Goal: Obtain resource: Download file/media

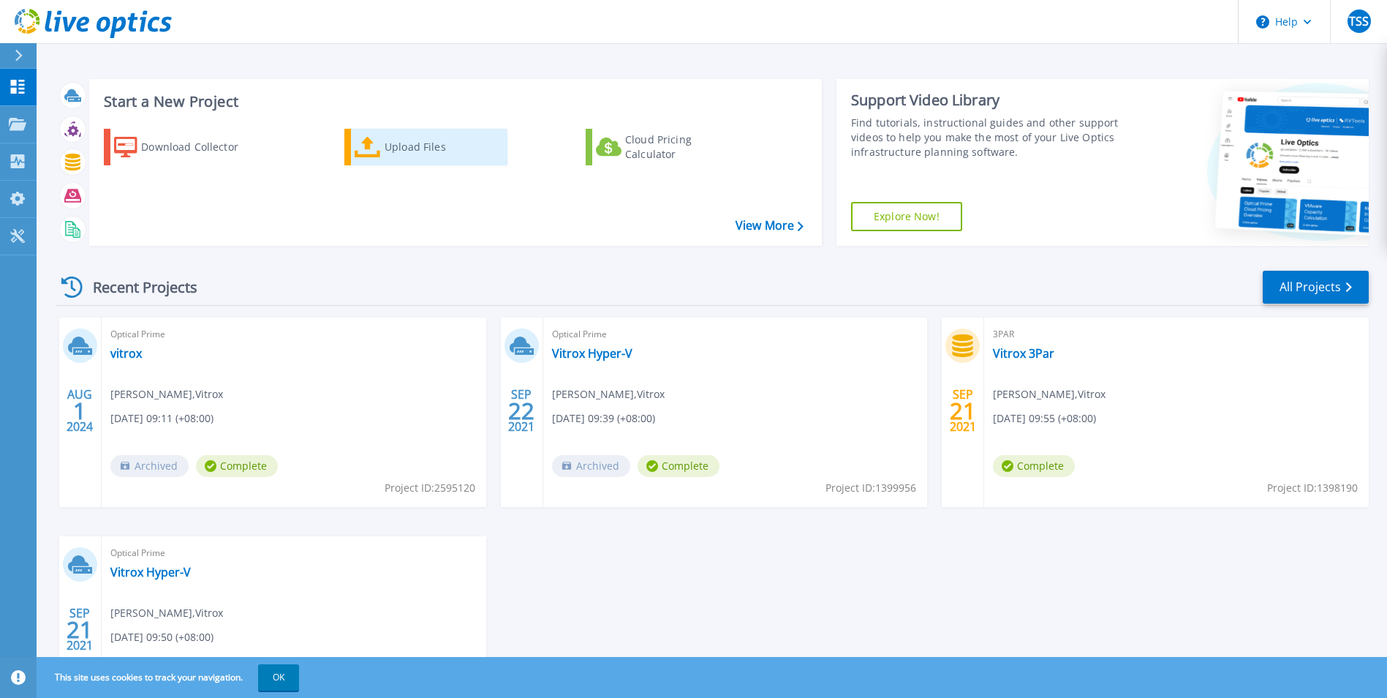
click at [367, 152] on icon at bounding box center [368, 147] width 26 height 21
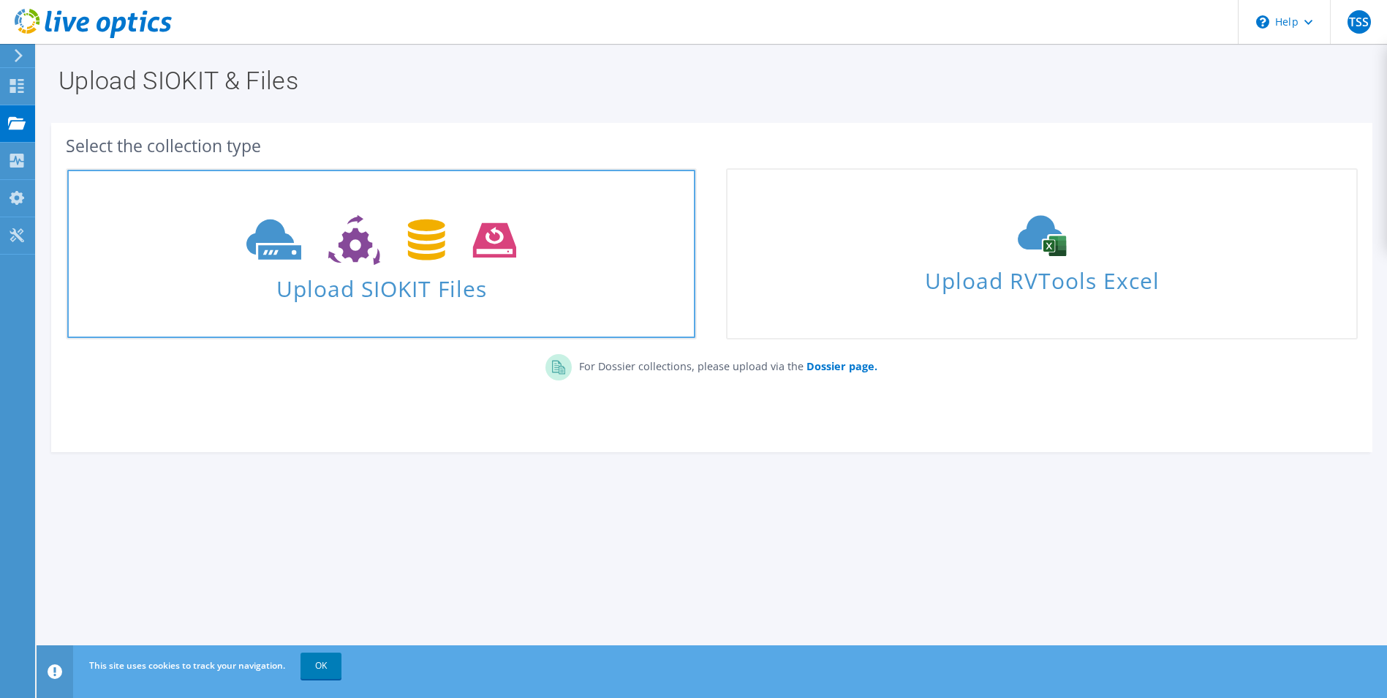
click at [374, 276] on span "Upload SIOKIT Files" at bounding box center [381, 283] width 628 height 31
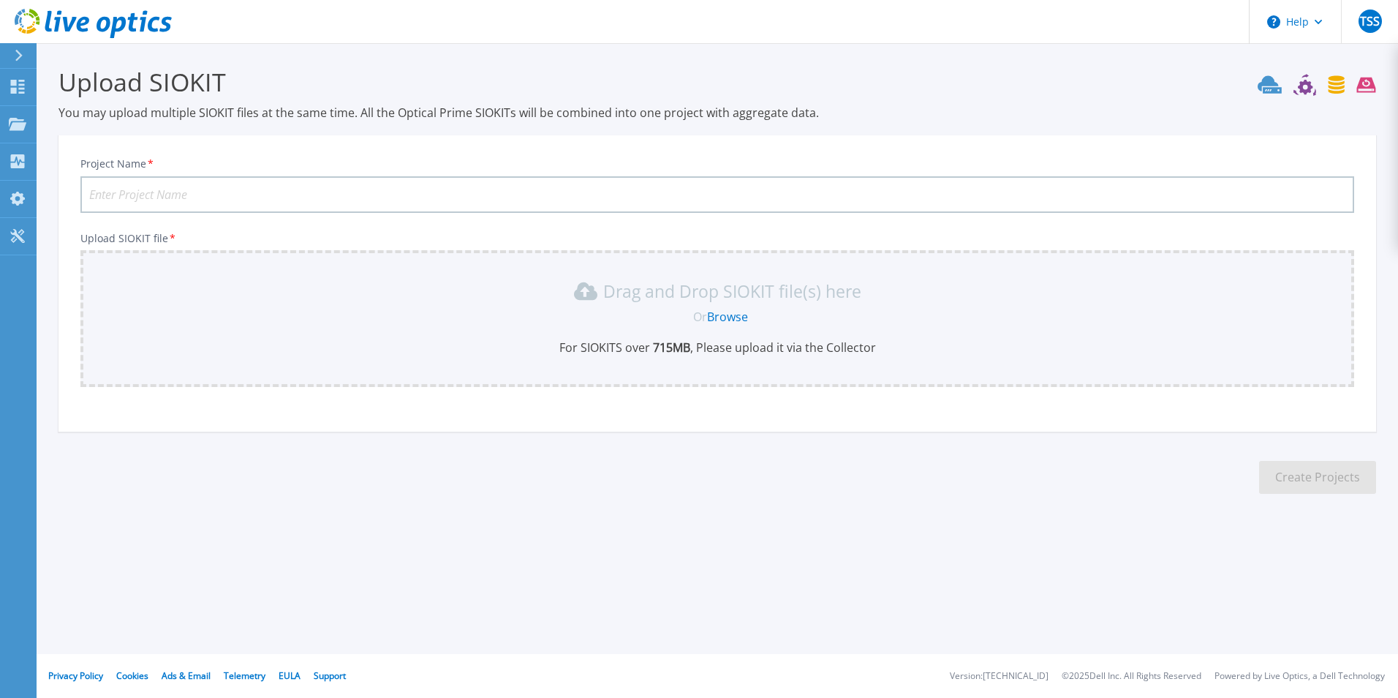
click at [333, 204] on input "Project Name *" at bounding box center [717, 194] width 1274 height 37
type input "Vitrox"
click at [730, 317] on link "Browse" at bounding box center [727, 317] width 41 height 16
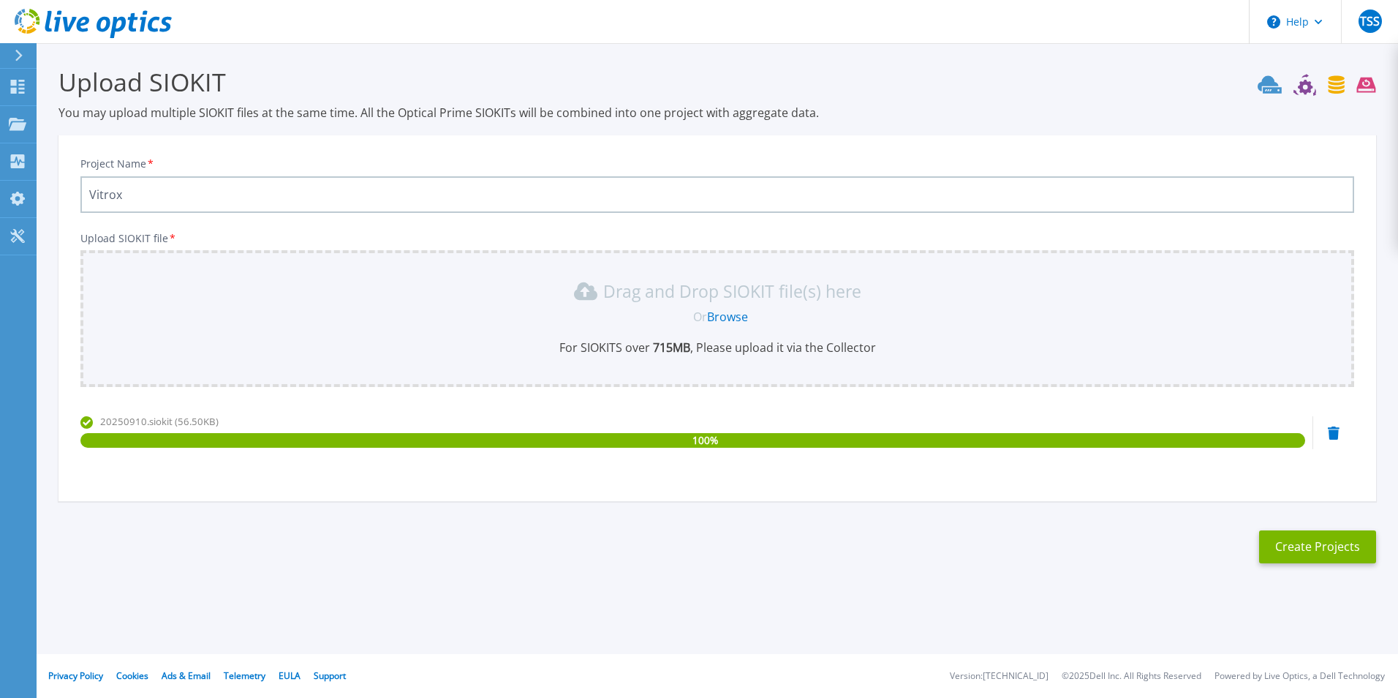
click at [290, 189] on input "Vitrox" at bounding box center [717, 194] width 1274 height 37
click at [1278, 542] on button "Create Projects" at bounding box center [1317, 546] width 117 height 33
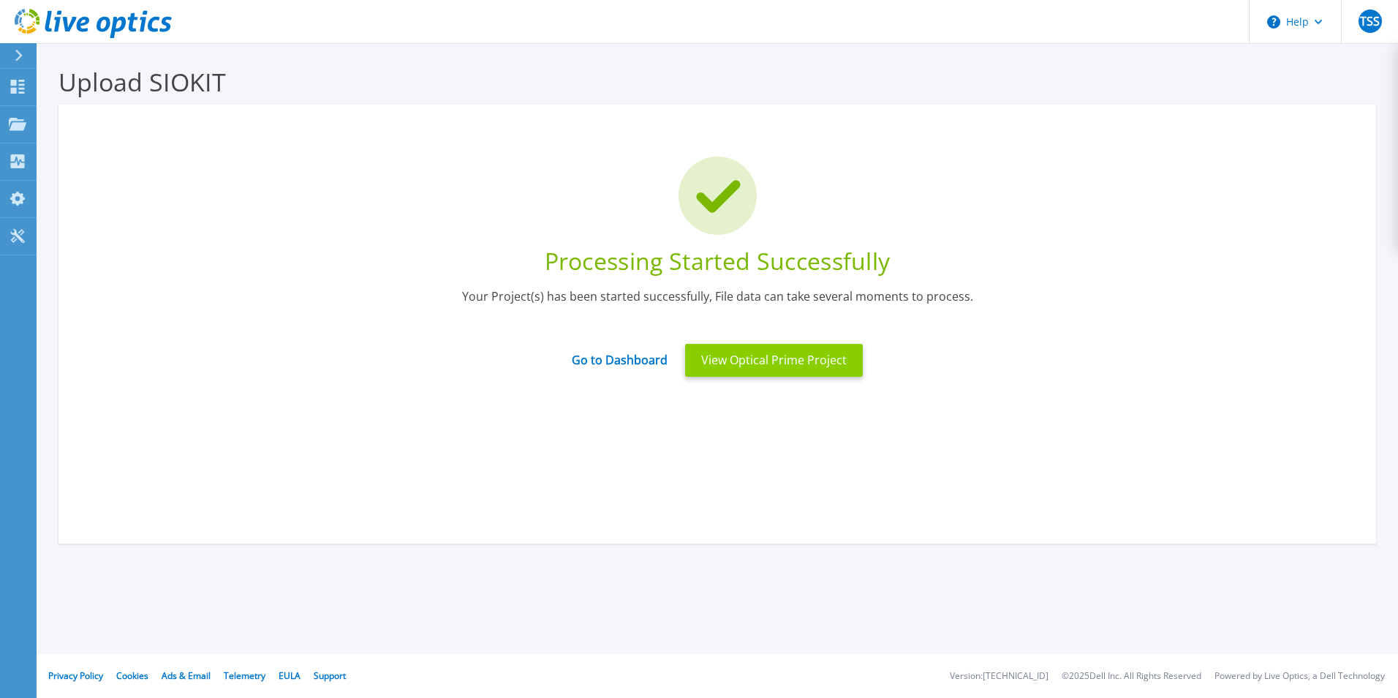
click at [777, 365] on button "View Optical Prime Project" at bounding box center [774, 360] width 178 height 33
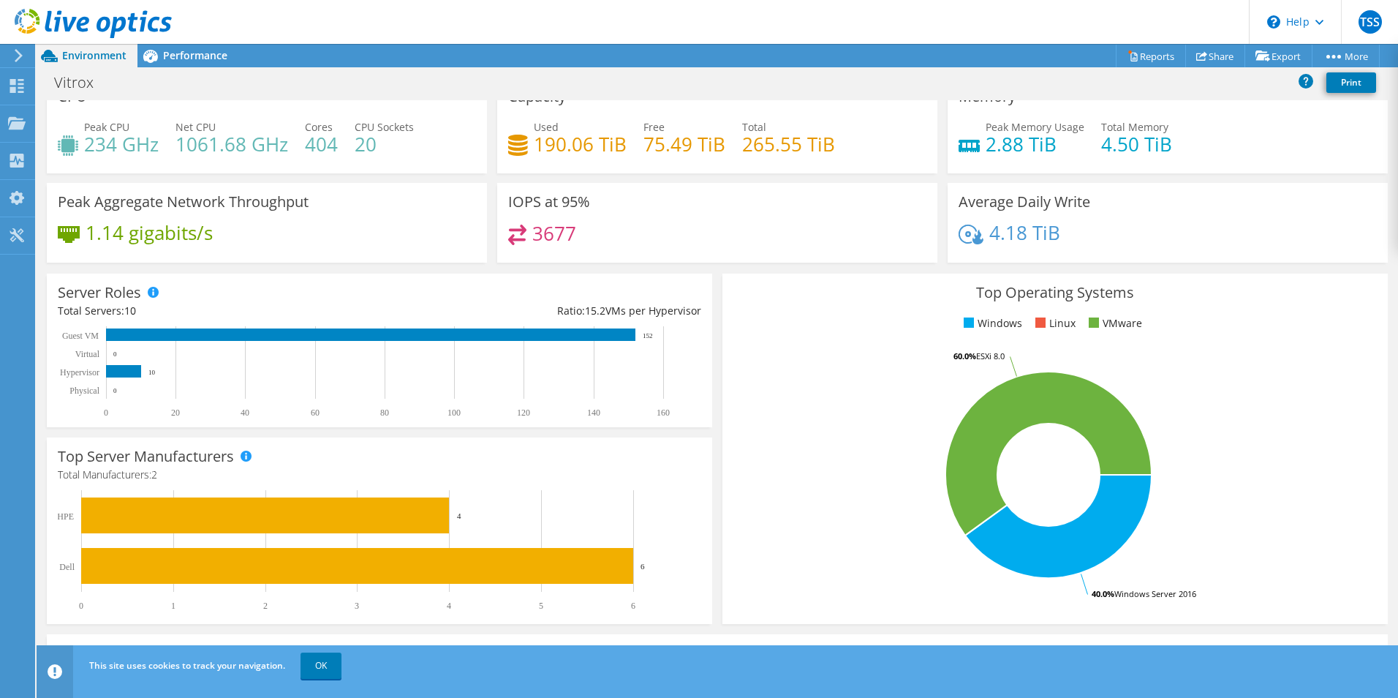
scroll to position [31, 0]
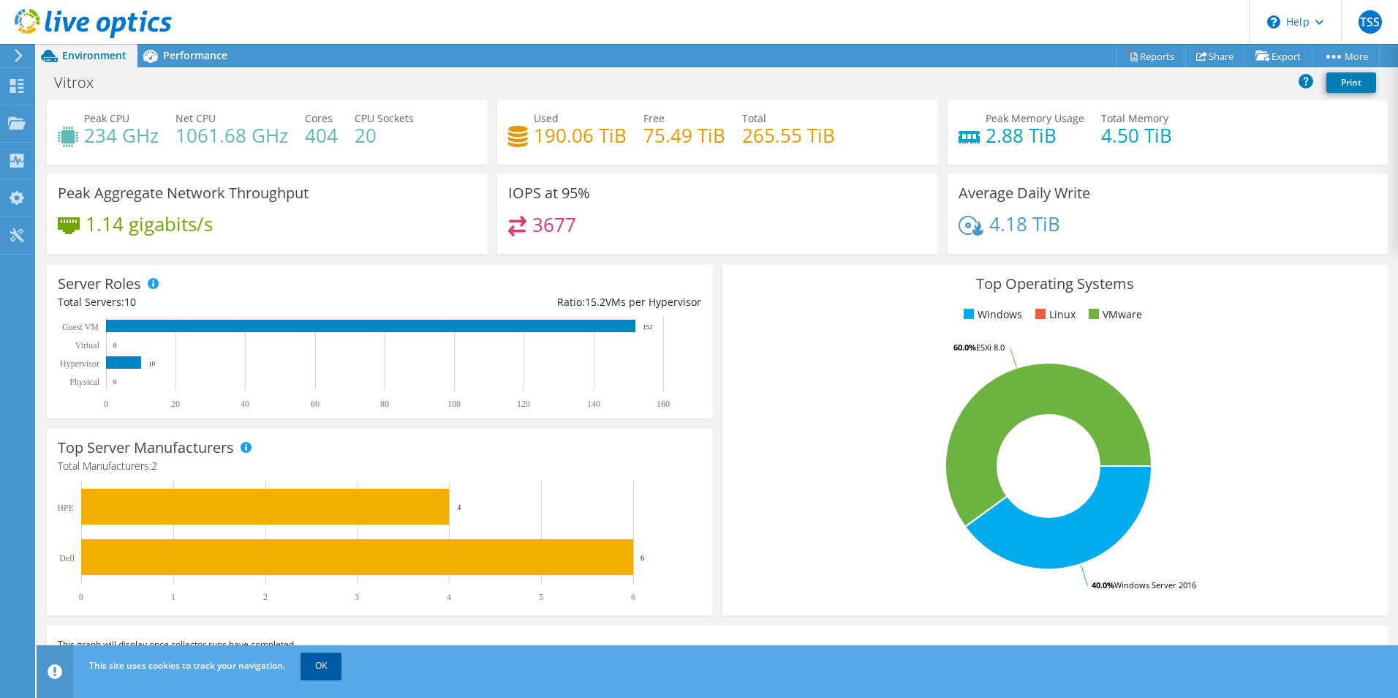
click at [324, 668] on link "OK" at bounding box center [321, 665] width 41 height 26
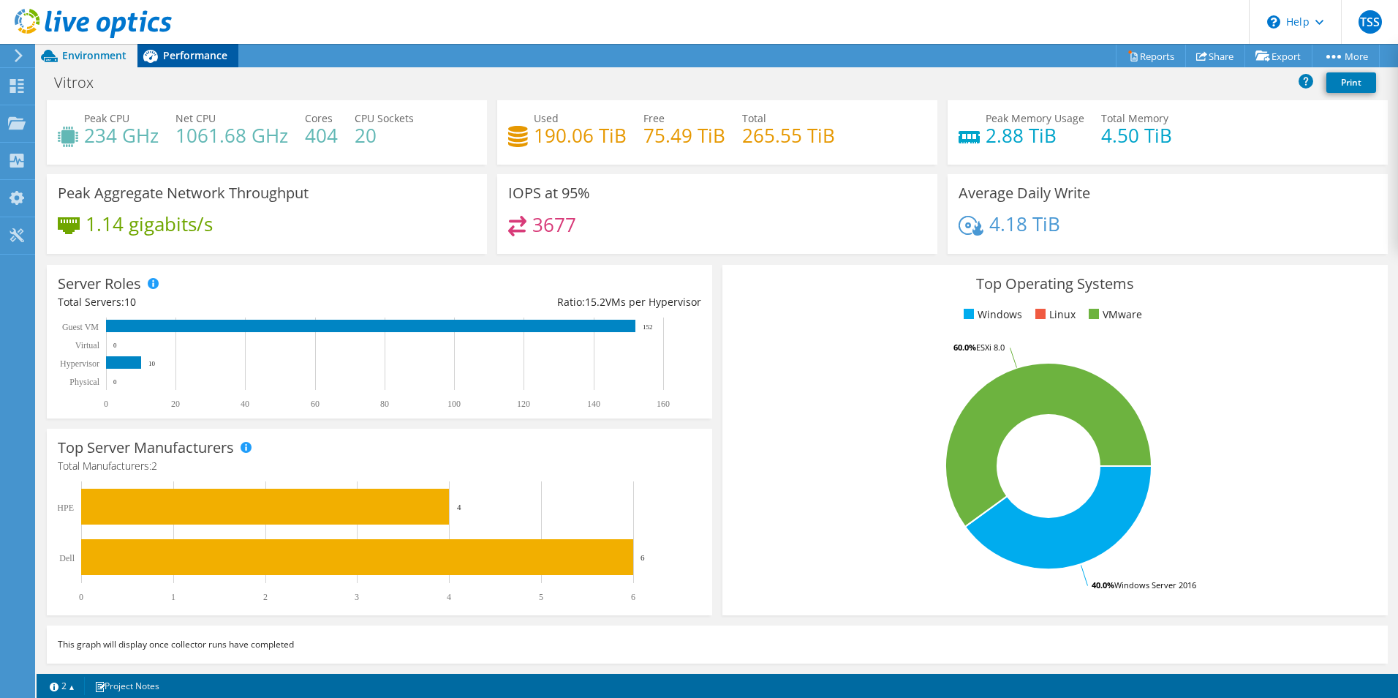
click at [208, 55] on span "Performance" at bounding box center [195, 55] width 64 height 14
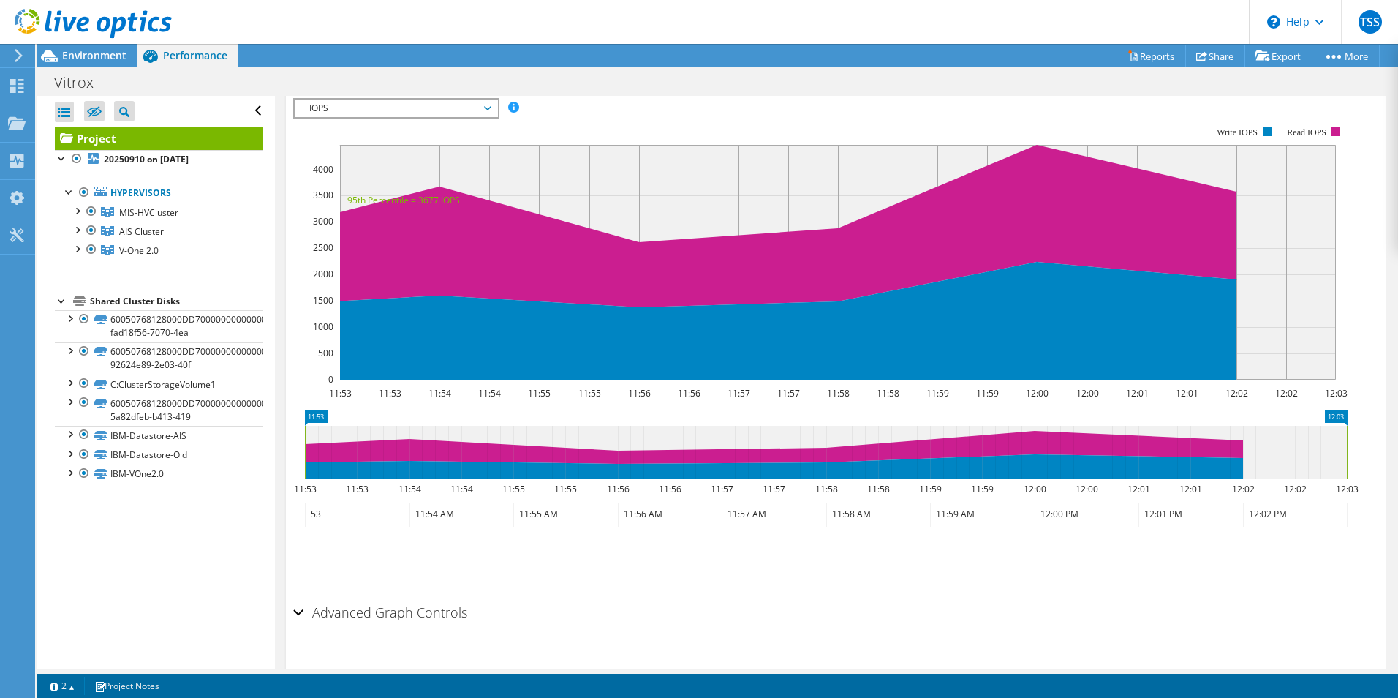
click at [342, 598] on h2 "Advanced Graph Controls" at bounding box center [380, 612] width 174 height 29
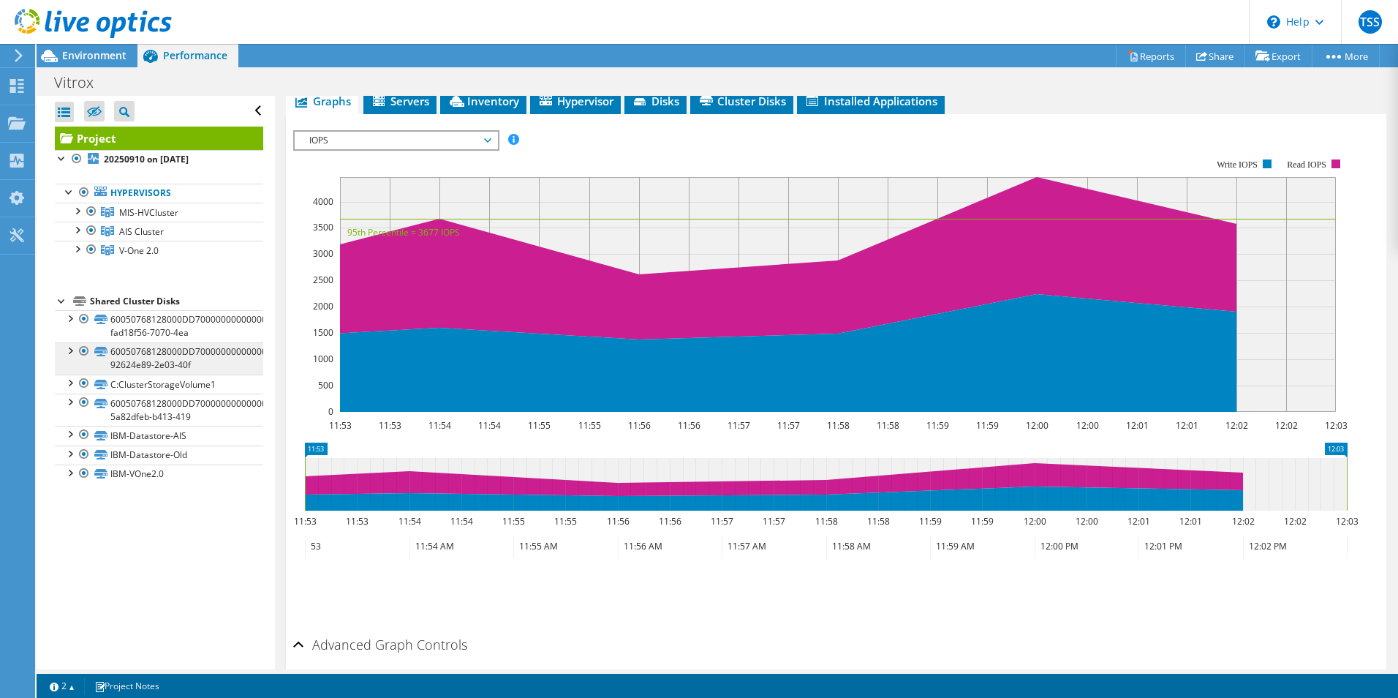
scroll to position [241, 0]
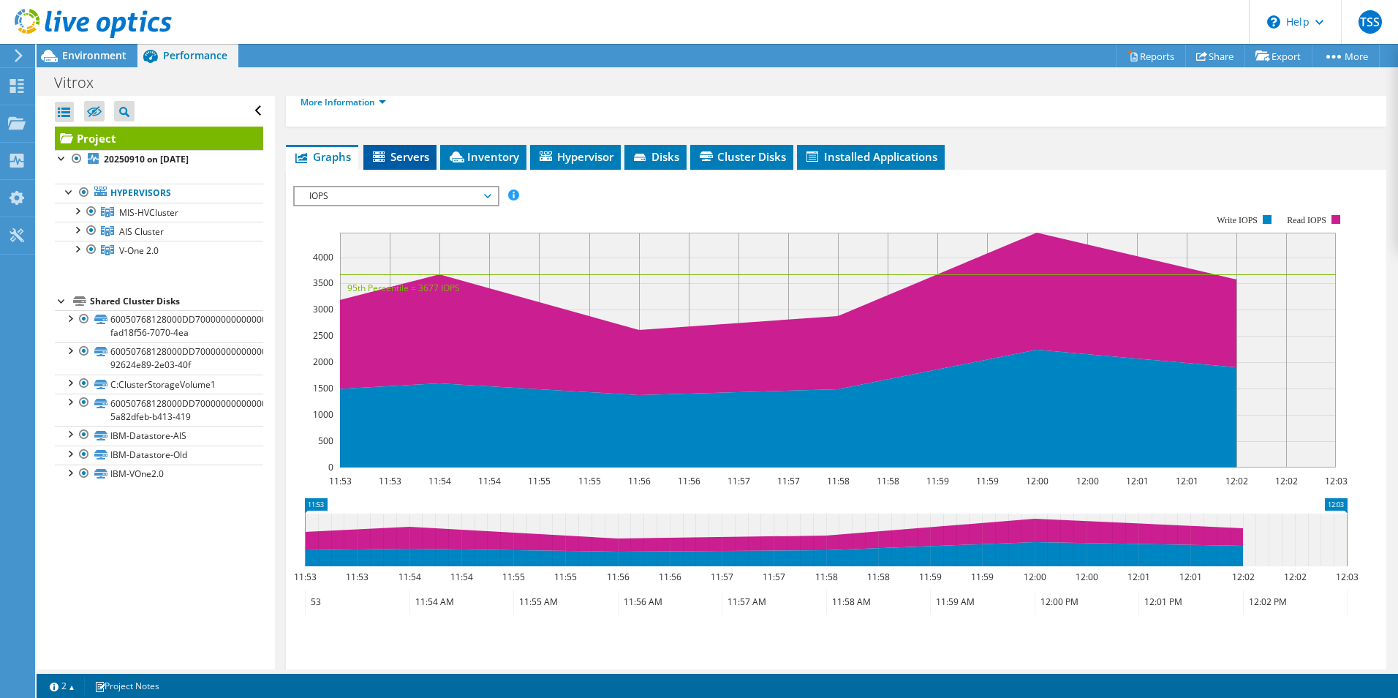
click at [402, 145] on li "Servers" at bounding box center [399, 157] width 73 height 25
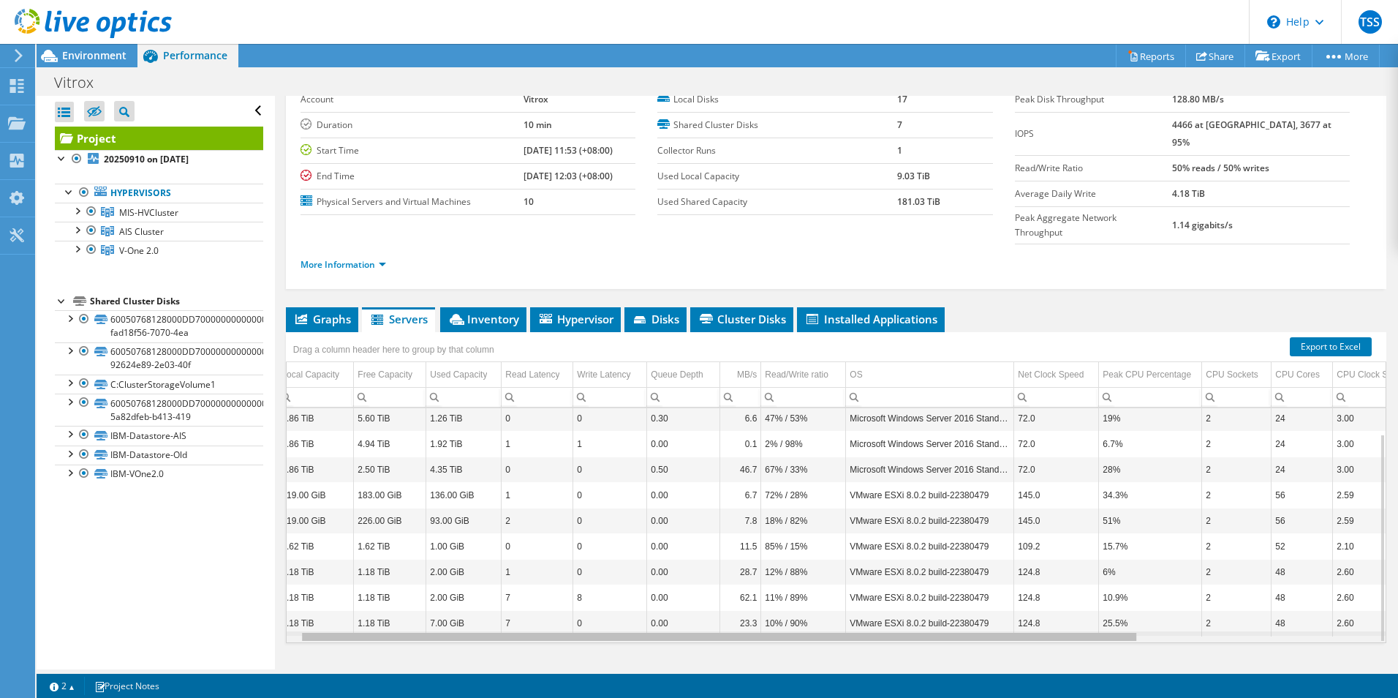
scroll to position [0, 0]
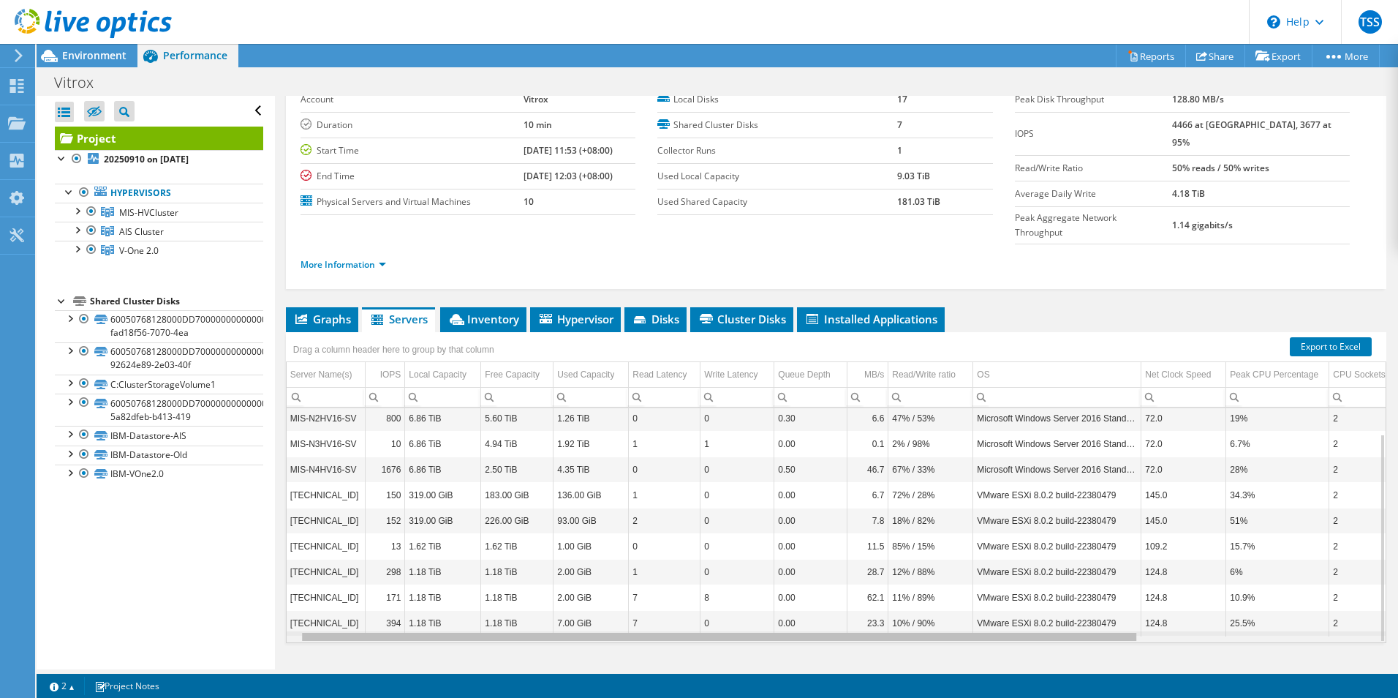
drag, startPoint x: 775, startPoint y: 609, endPoint x: 738, endPoint y: 589, distance: 42.2
click at [746, 591] on body "TSS End User TANG SAI SOON sai-soon.tang@vitrox.com Vitrox My Profile Log Out \…" at bounding box center [699, 349] width 1398 height 698
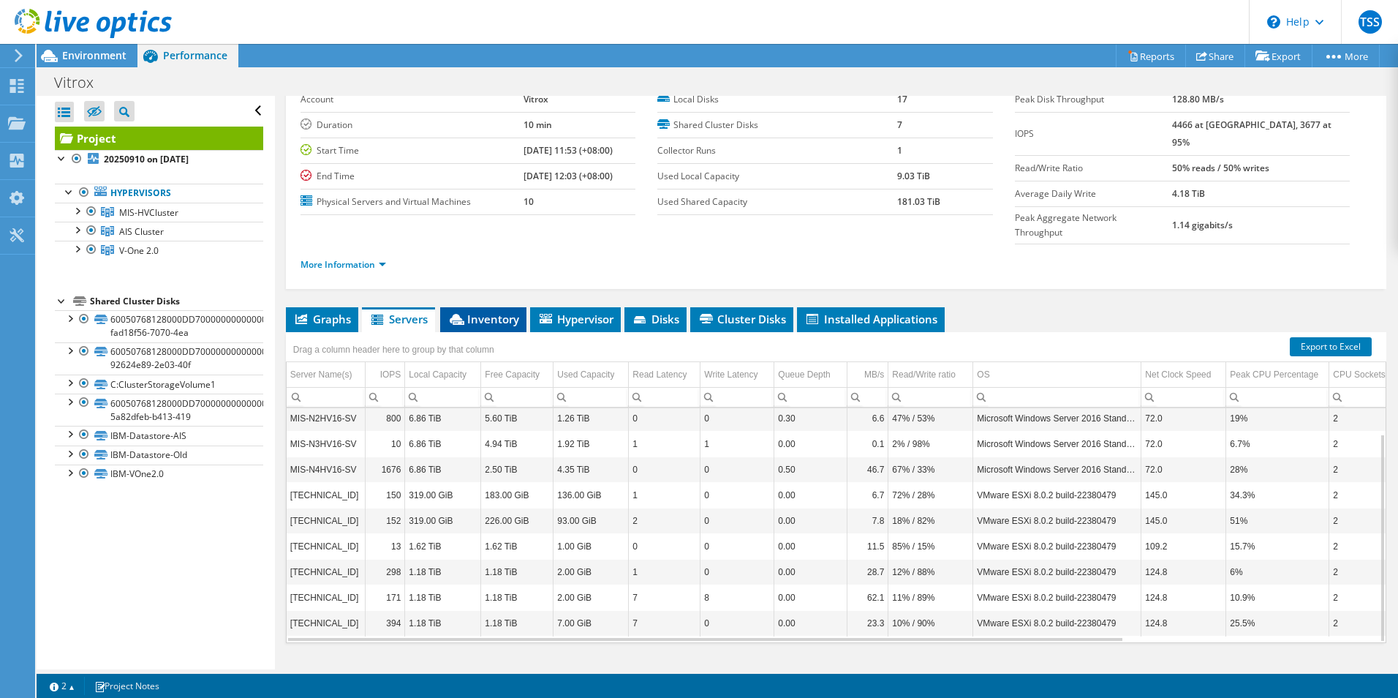
click at [494, 312] on span "Inventory" at bounding box center [484, 319] width 72 height 15
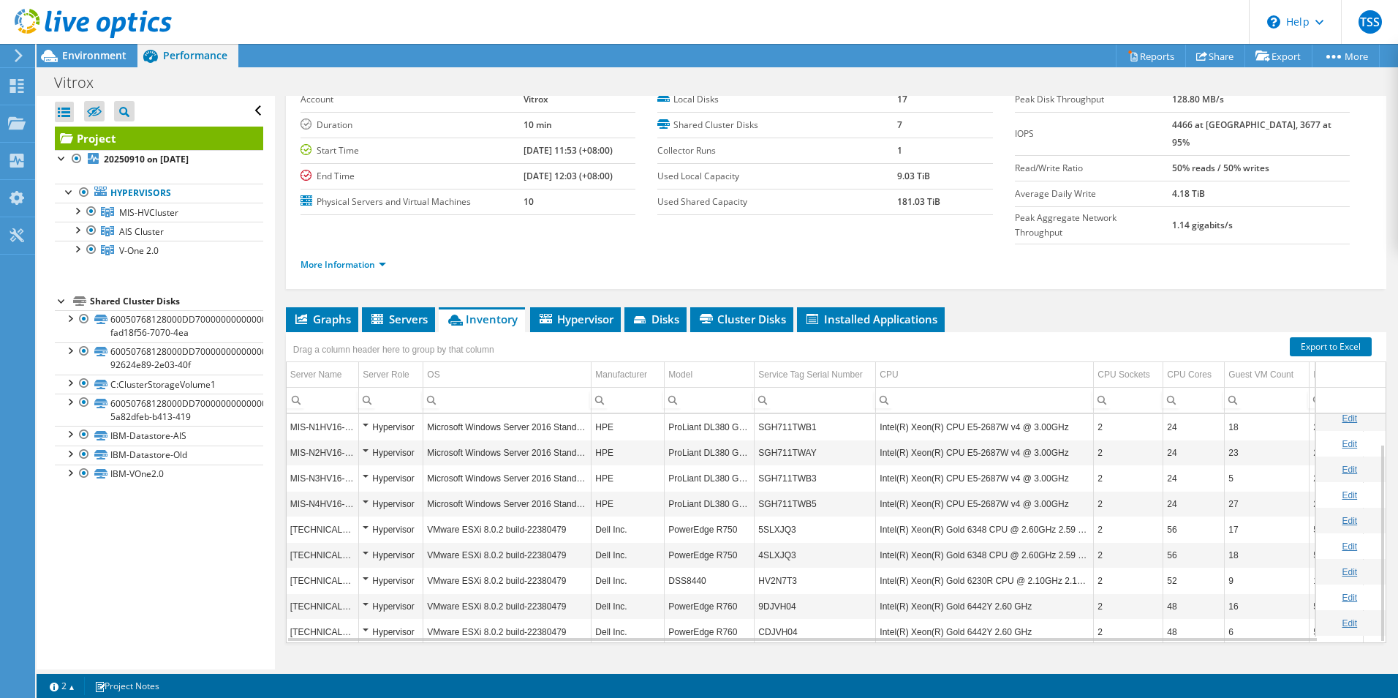
scroll to position [34, 0]
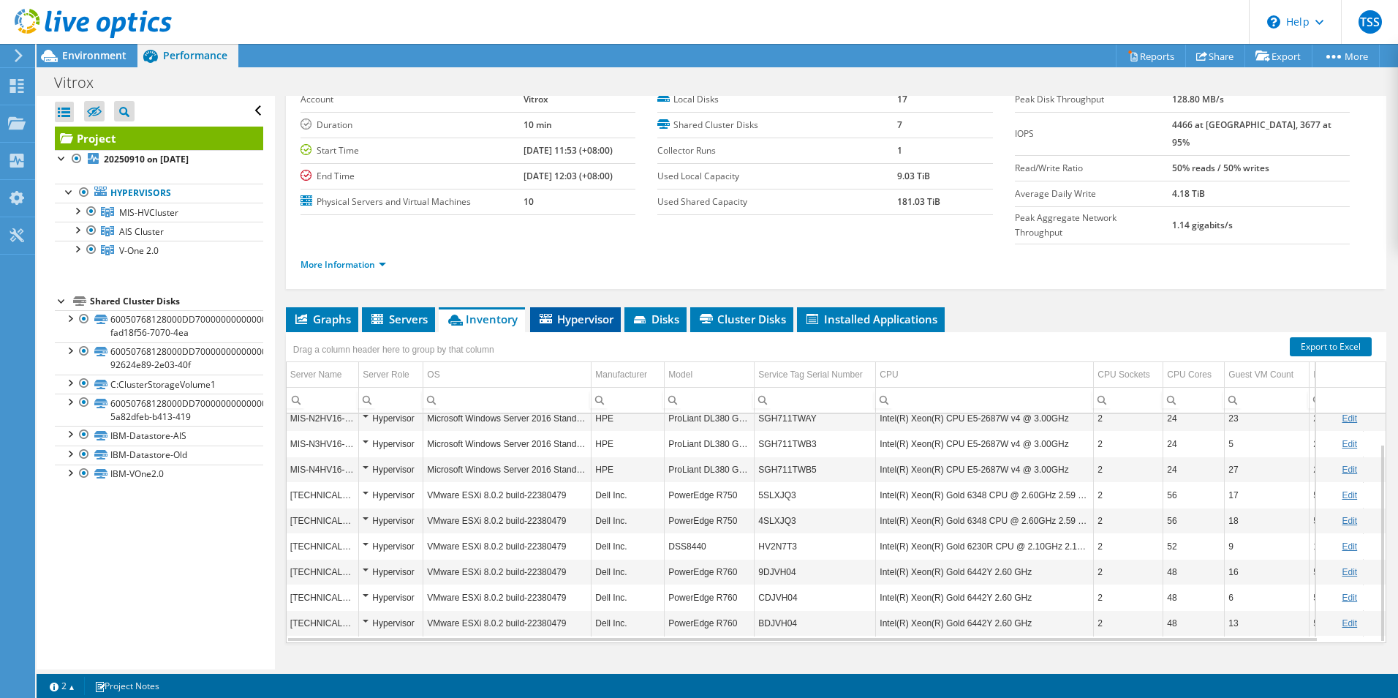
click at [573, 312] on span "Hypervisor" at bounding box center [576, 319] width 76 height 15
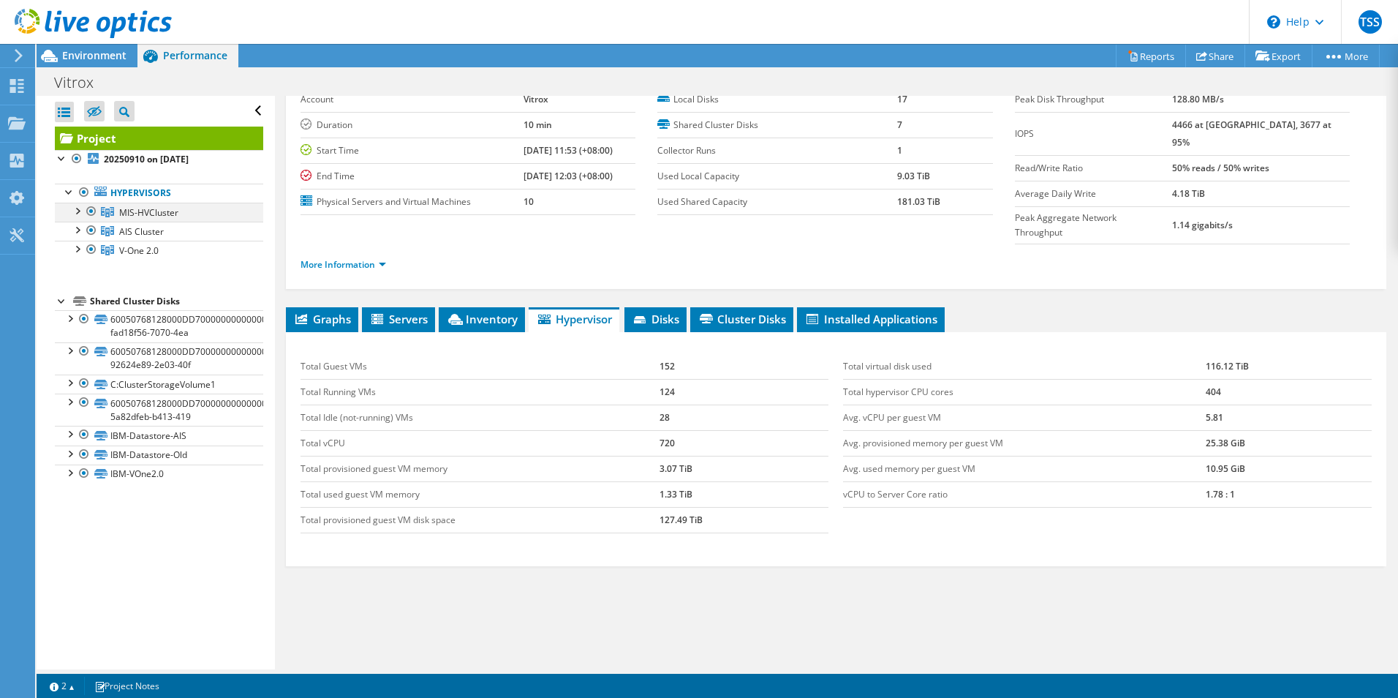
click at [78, 212] on div at bounding box center [76, 210] width 15 height 15
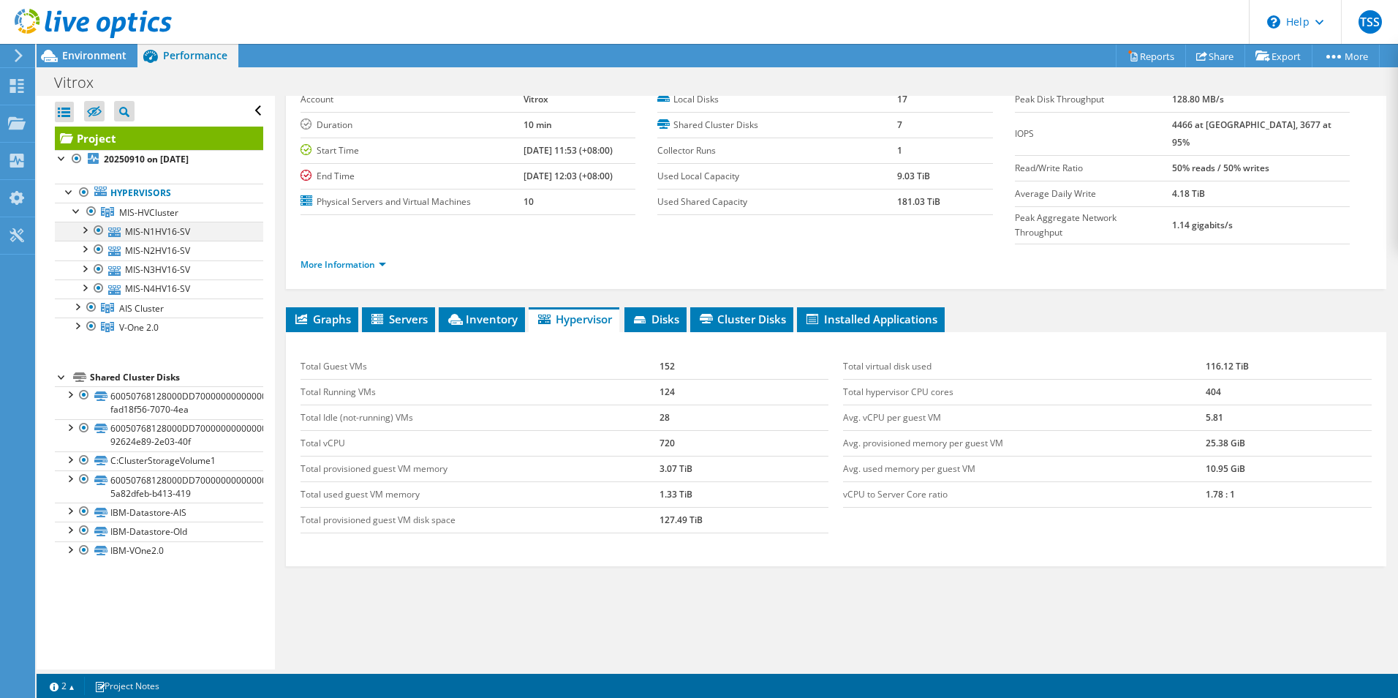
click at [88, 233] on div at bounding box center [84, 229] width 15 height 15
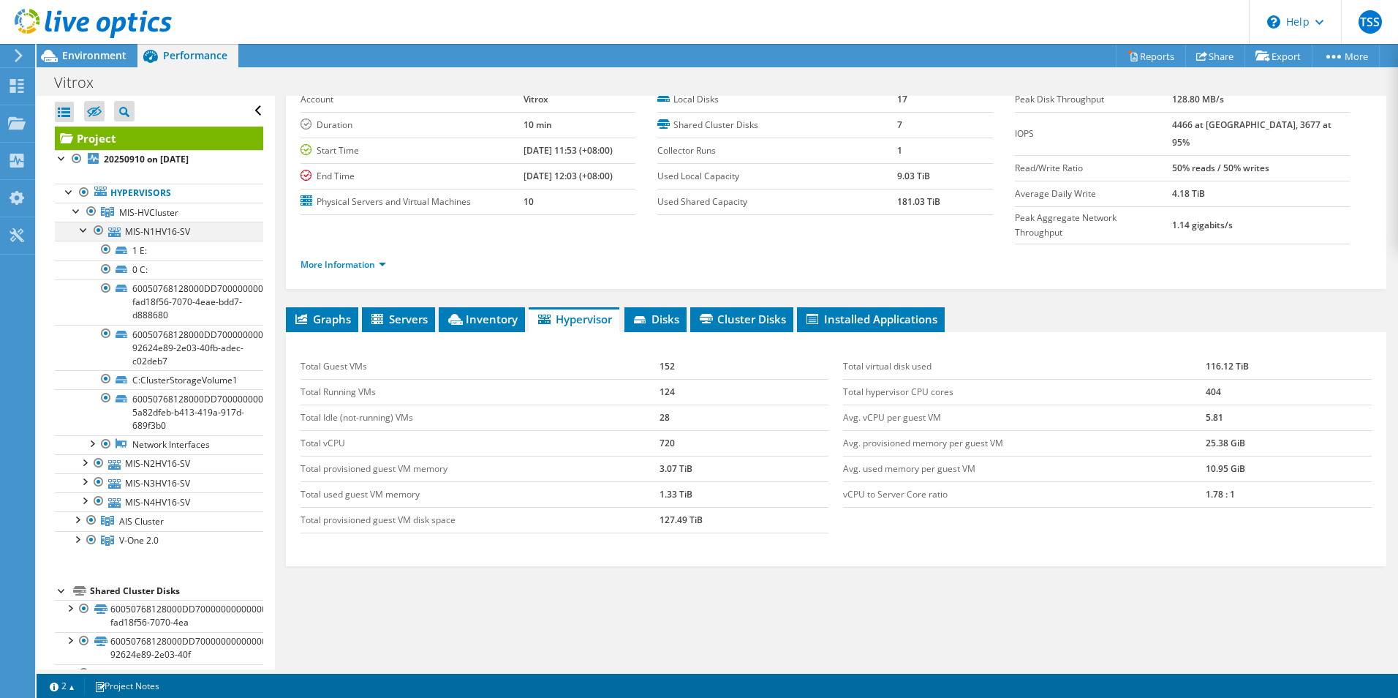
click at [88, 233] on div at bounding box center [84, 229] width 15 height 15
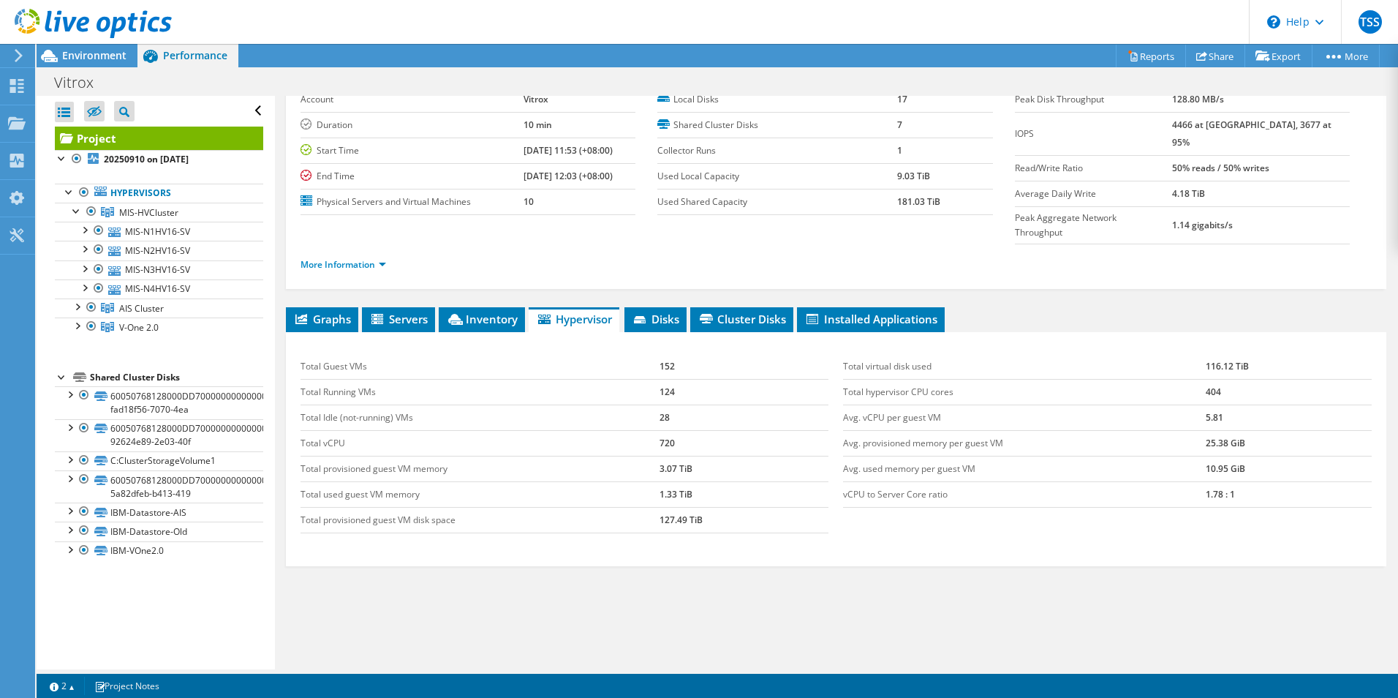
click at [12, 52] on div at bounding box center [16, 55] width 16 height 13
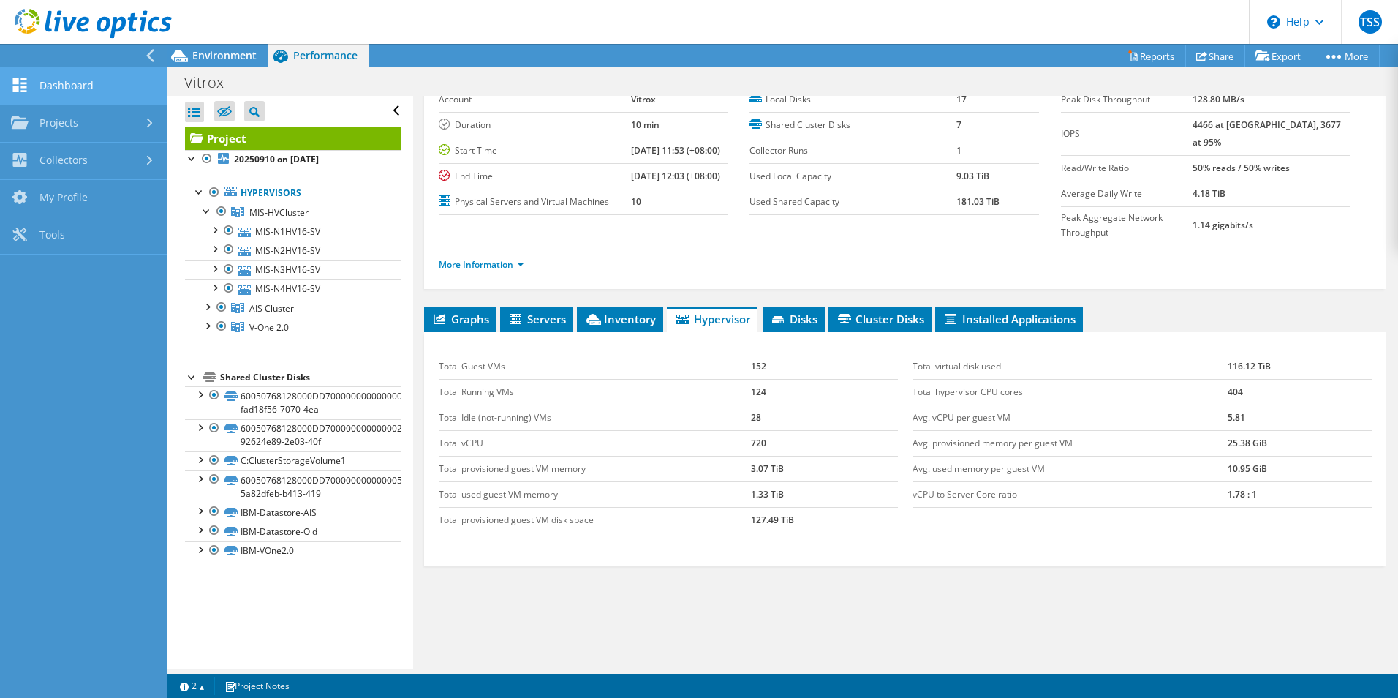
click at [71, 82] on link "Dashboard" at bounding box center [83, 86] width 167 height 37
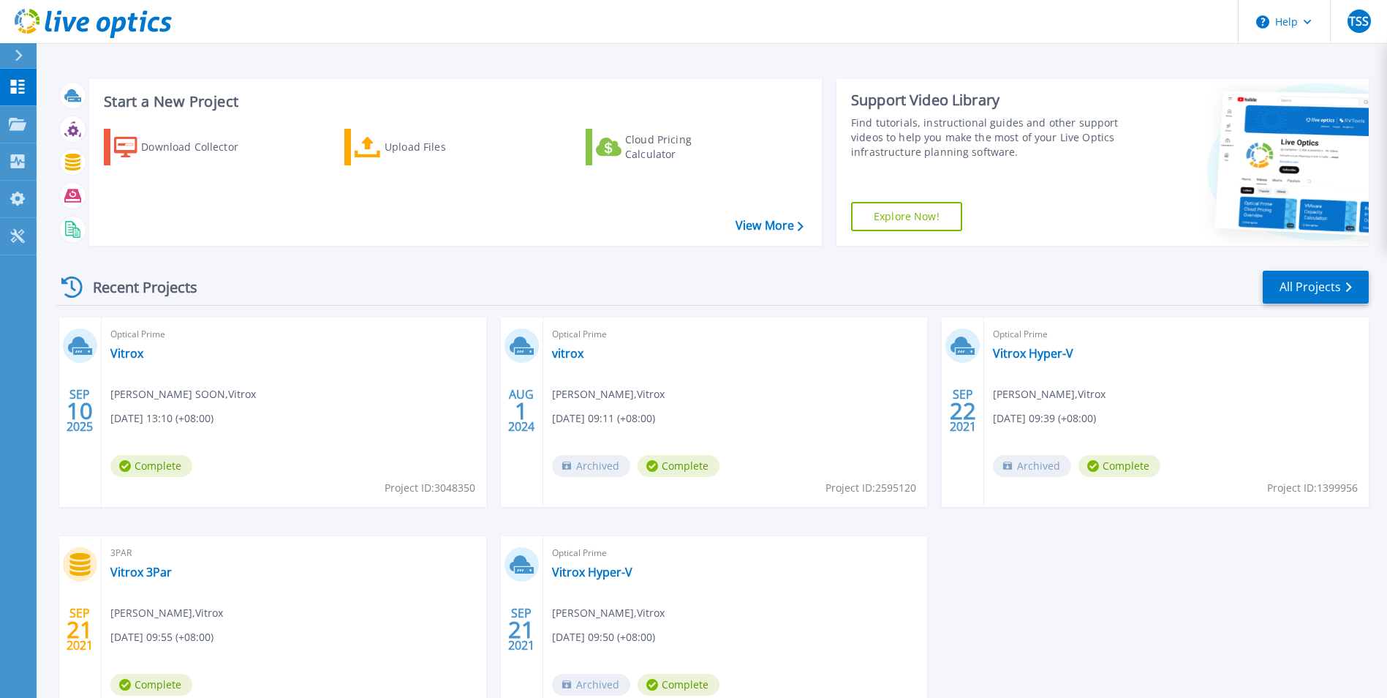
click at [353, 421] on div "Optical Prime Vitrox [PERSON_NAME] SOON , Vitrox [DATE] 13:10 (+08:00) Complete…" at bounding box center [294, 411] width 385 height 189
click at [754, 229] on link "View More" at bounding box center [770, 226] width 68 height 14
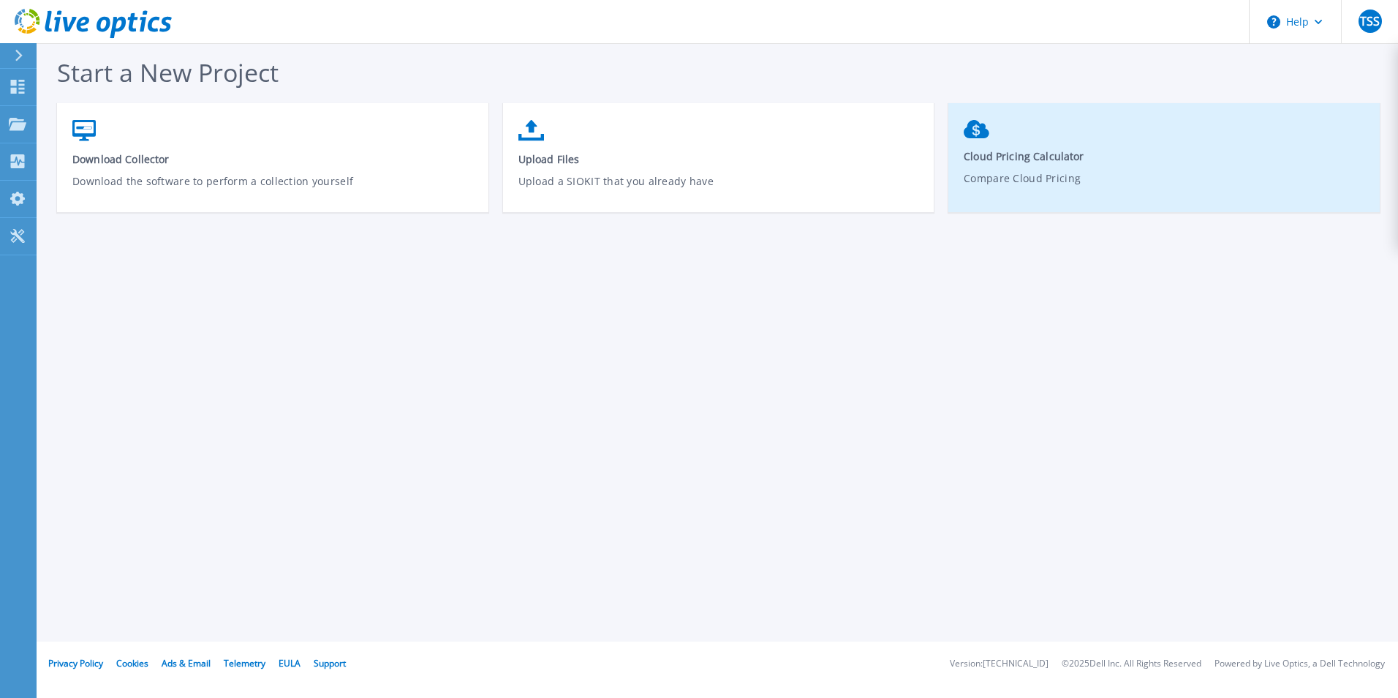
click at [1033, 178] on p "Compare Cloud Pricing" at bounding box center [1165, 187] width 402 height 34
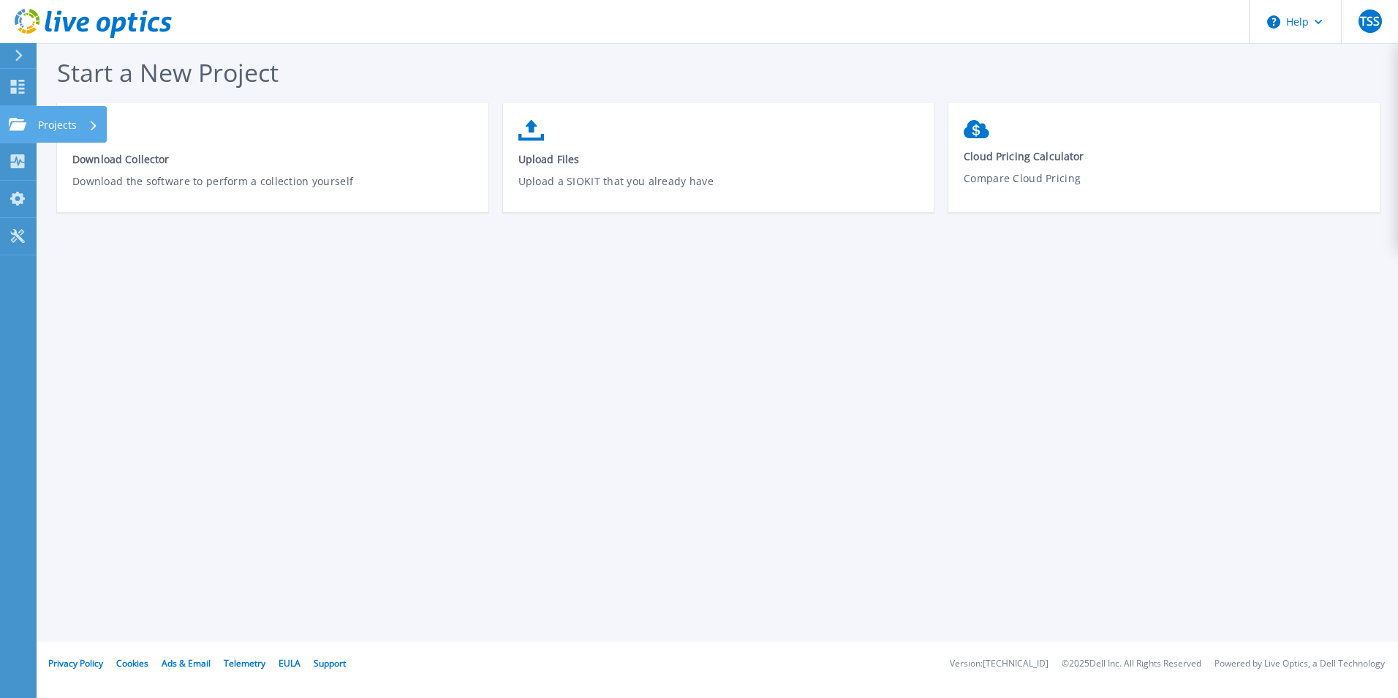
click at [64, 121] on p "Projects" at bounding box center [57, 125] width 39 height 38
click at [369, 346] on div "Start a New Project Download Collector Download the software to perform a colle…" at bounding box center [718, 320] width 1362 height 641
click at [24, 86] on icon at bounding box center [18, 87] width 14 height 14
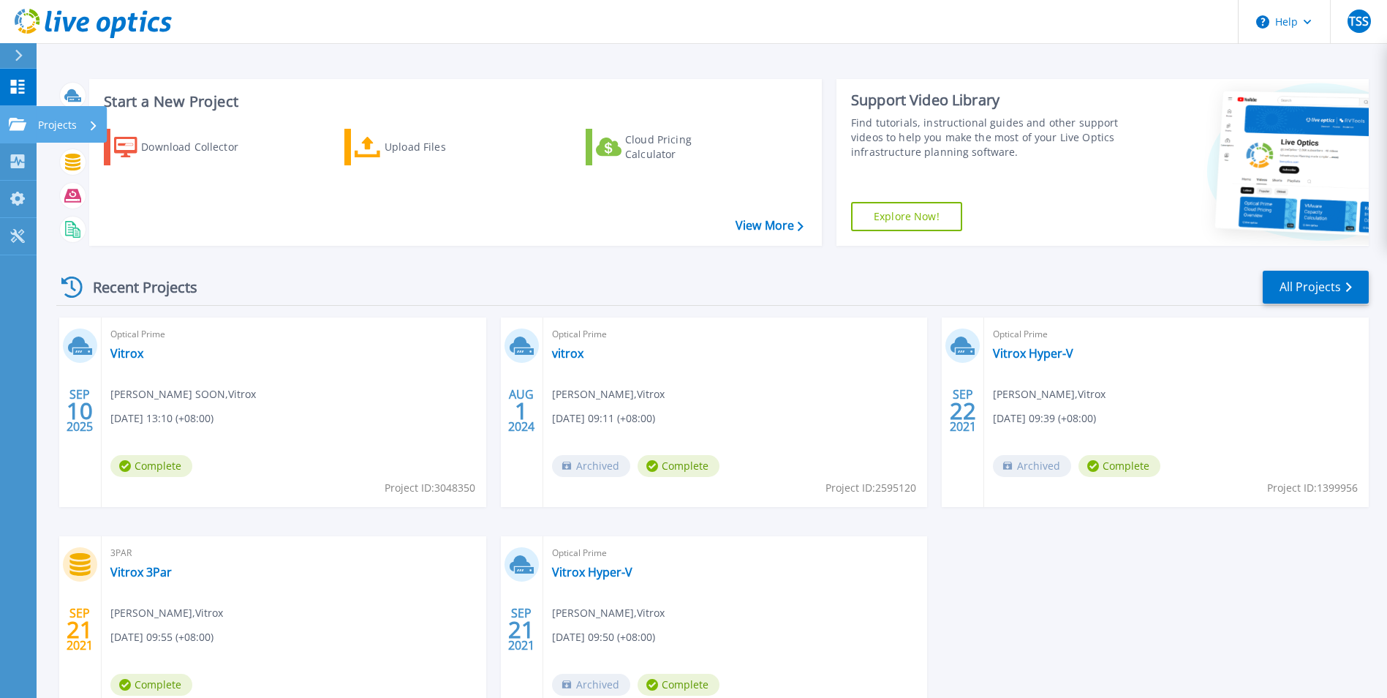
click at [96, 118] on div "Projects" at bounding box center [68, 125] width 60 height 38
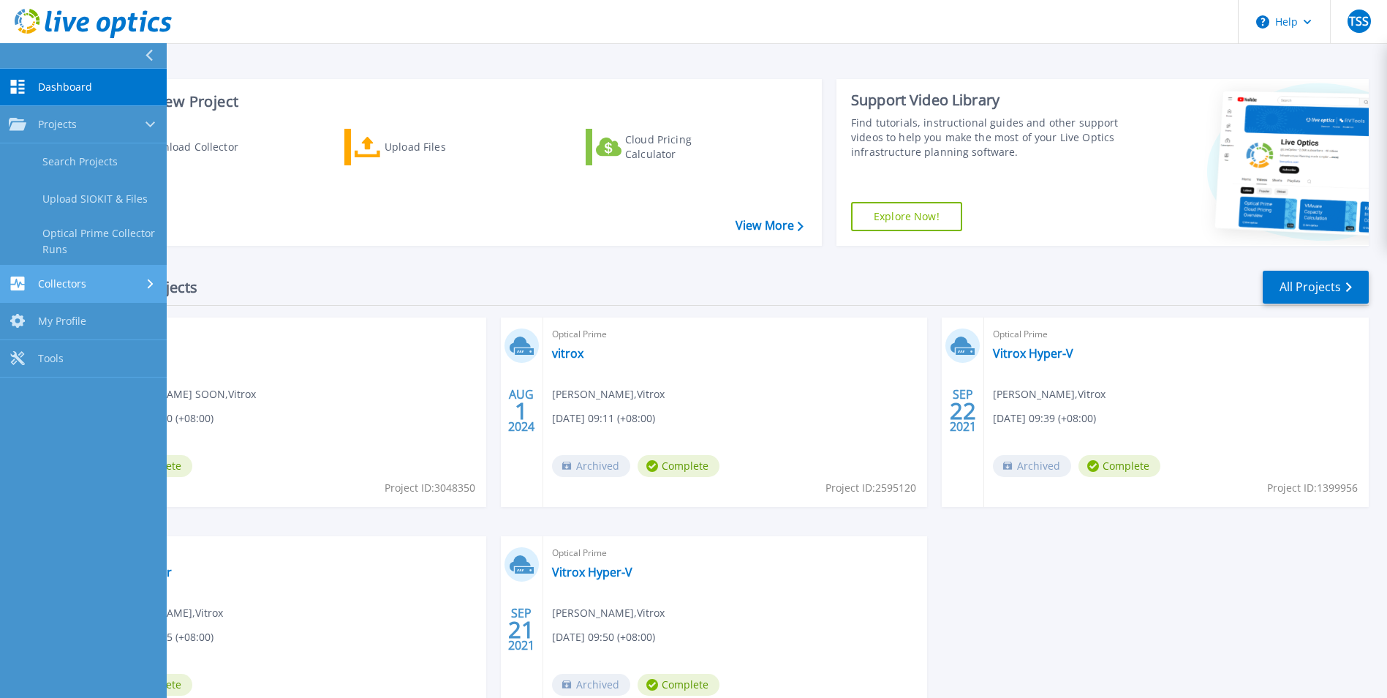
click at [94, 273] on link "Collectors Collectors" at bounding box center [83, 283] width 167 height 37
click at [94, 313] on link "Tools Tools" at bounding box center [83, 311] width 167 height 37
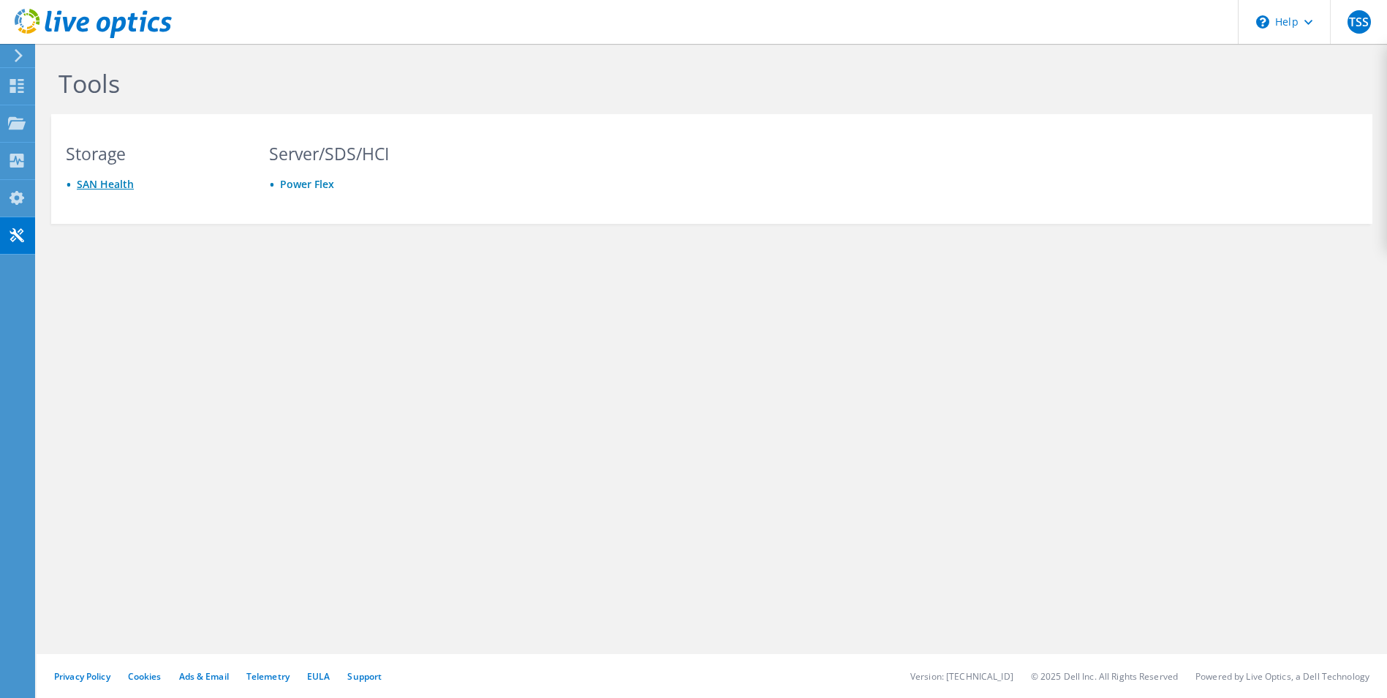
click at [110, 184] on link "SAN Health" at bounding box center [105, 184] width 57 height 14
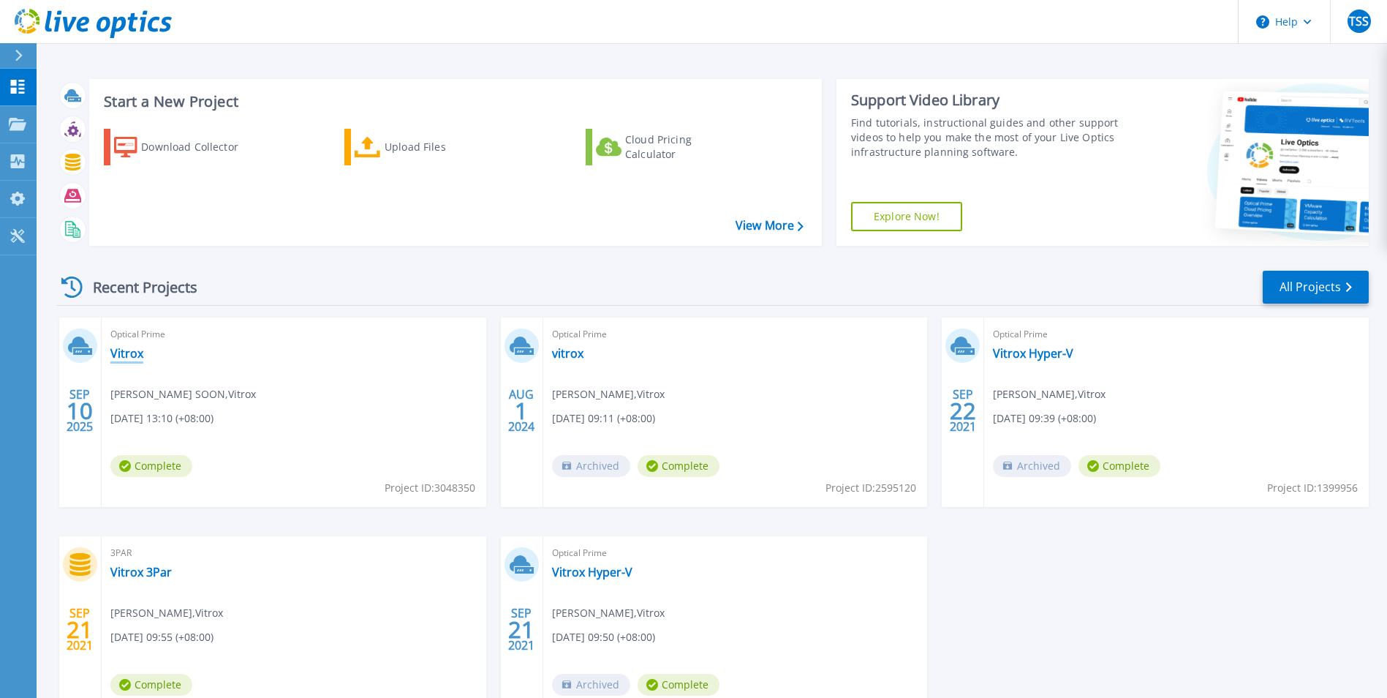
click at [125, 346] on link "Vitrox" at bounding box center [126, 353] width 33 height 15
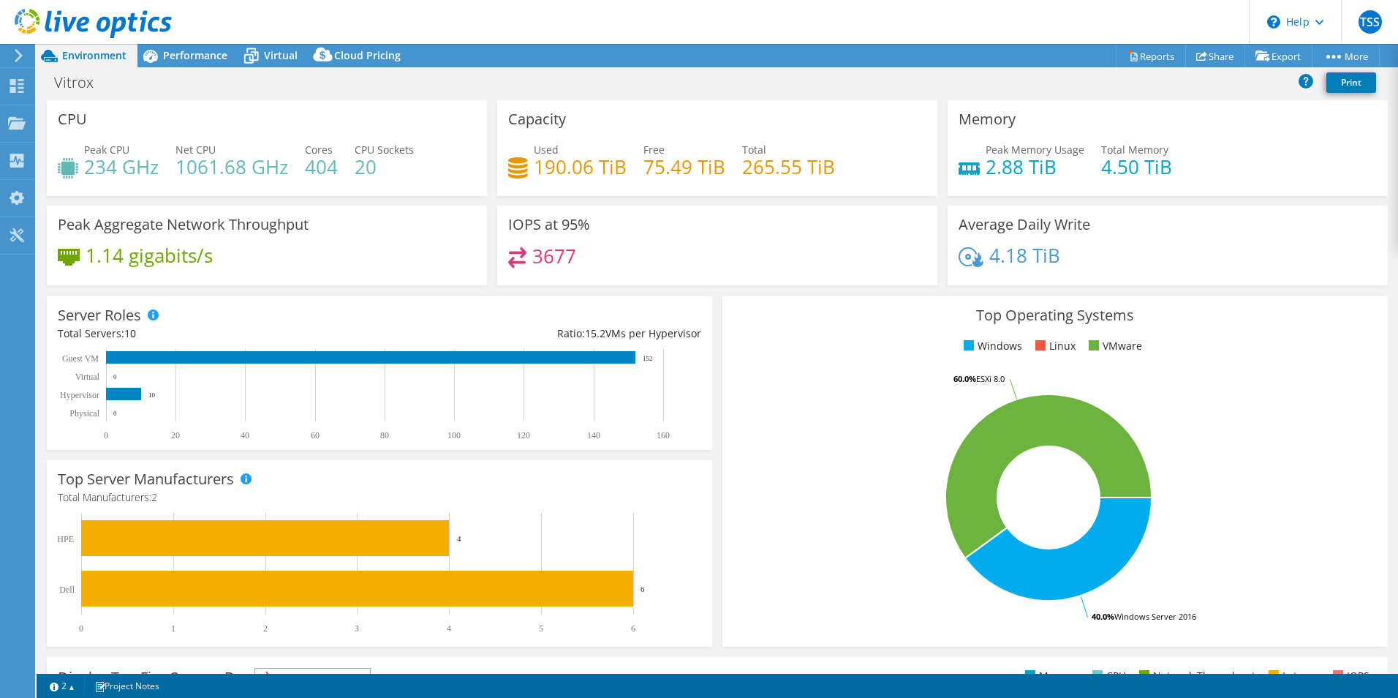
select select "USD"
click at [1139, 54] on link "Reports" at bounding box center [1151, 56] width 70 height 23
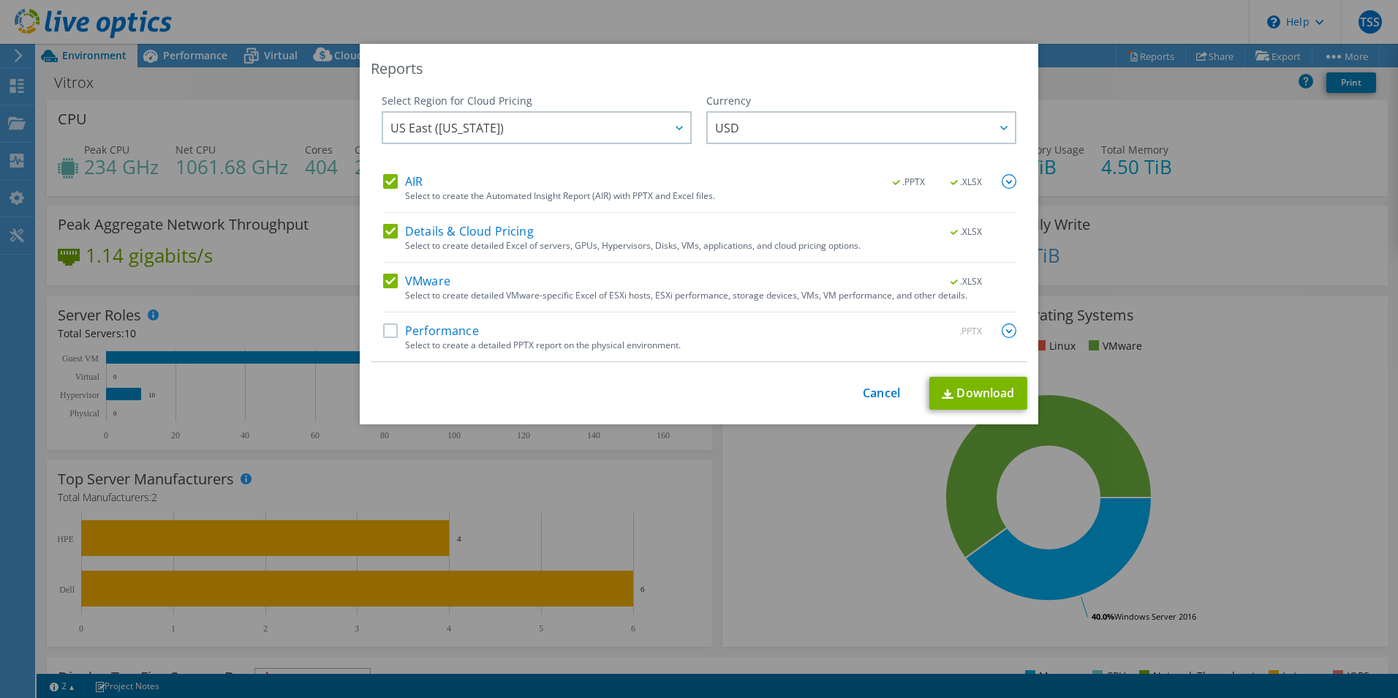
click at [1002, 332] on img at bounding box center [1009, 330] width 15 height 15
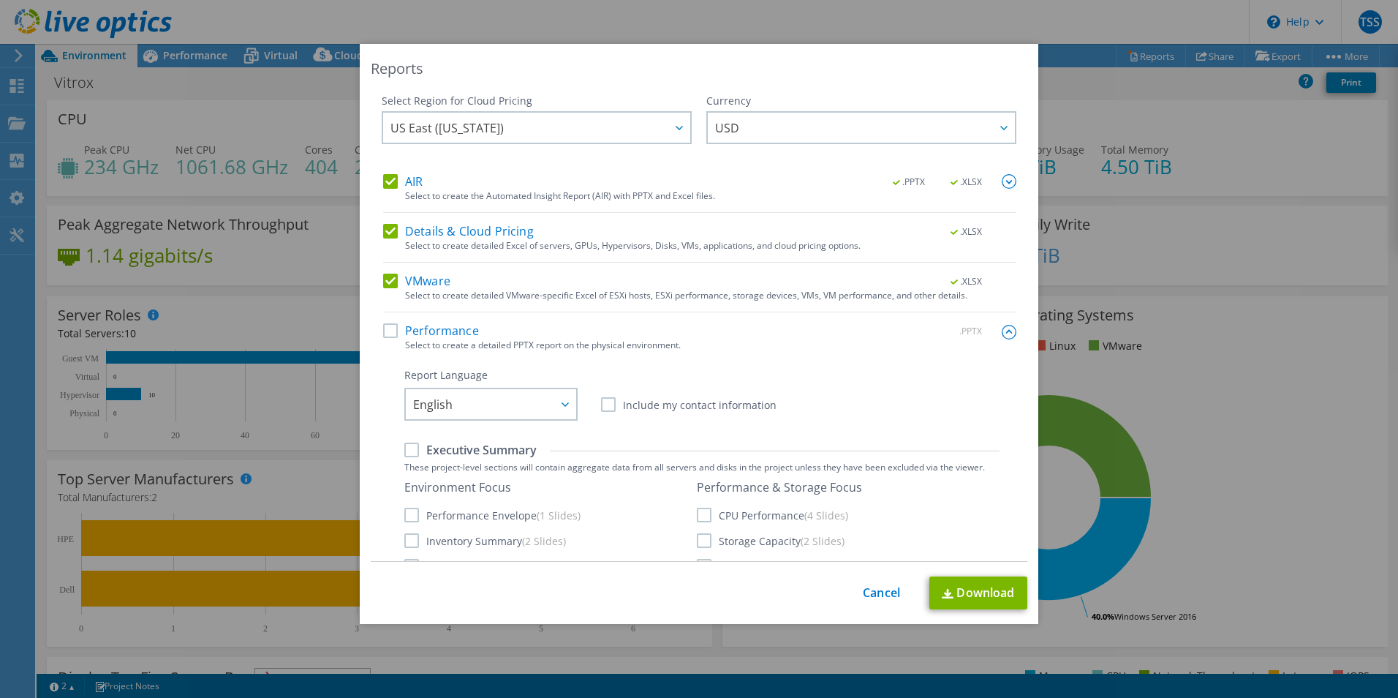
click at [385, 331] on label "Performance" at bounding box center [431, 330] width 96 height 15
click at [0, 0] on input "Performance" at bounding box center [0, 0] width 0 height 0
click at [646, 124] on span "US East (Virginia)" at bounding box center [541, 128] width 300 height 30
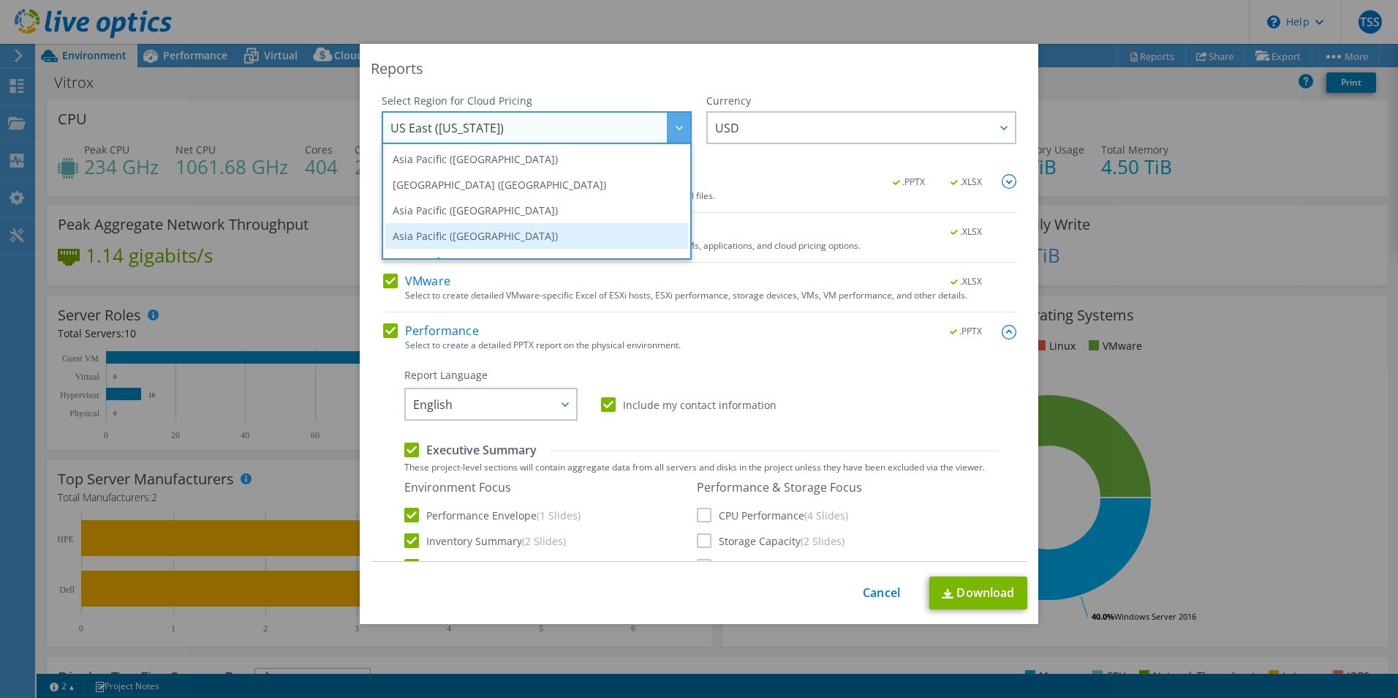
click at [518, 227] on li "Asia Pacific (Singapore)" at bounding box center [536, 236] width 303 height 26
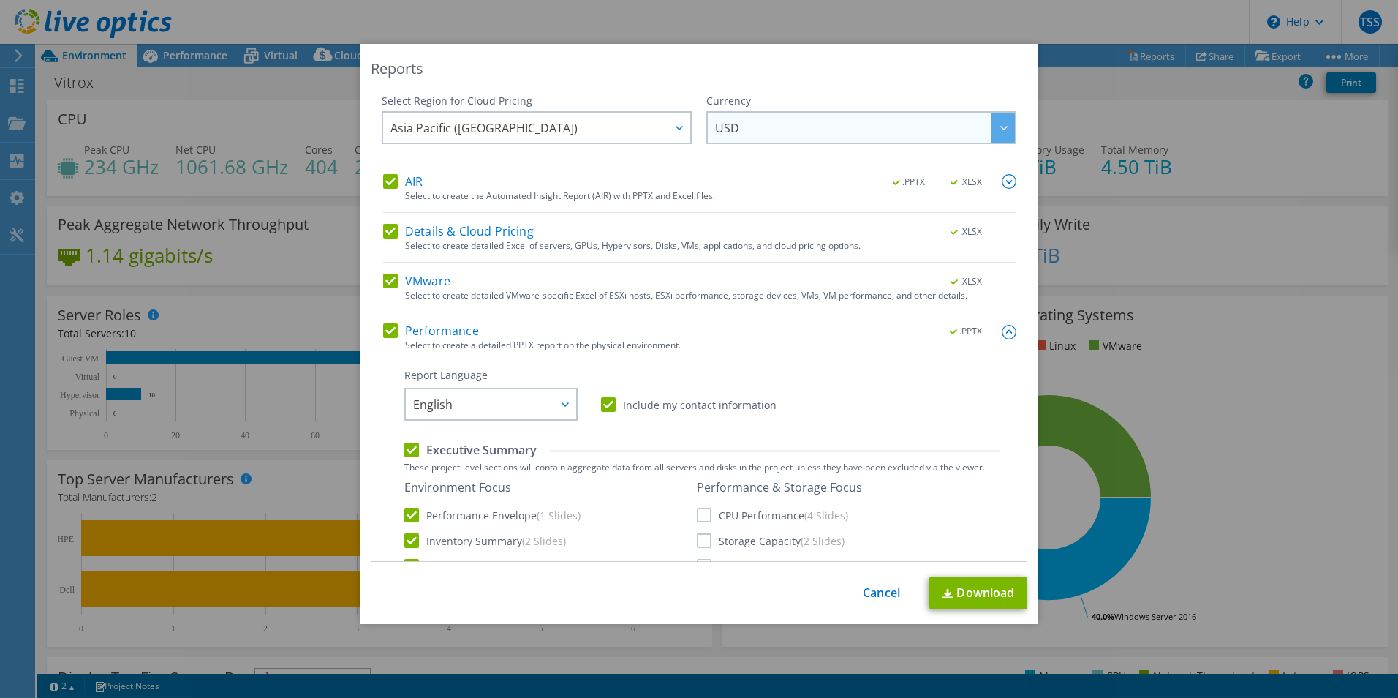
click at [810, 127] on span "USD" at bounding box center [865, 128] width 300 height 30
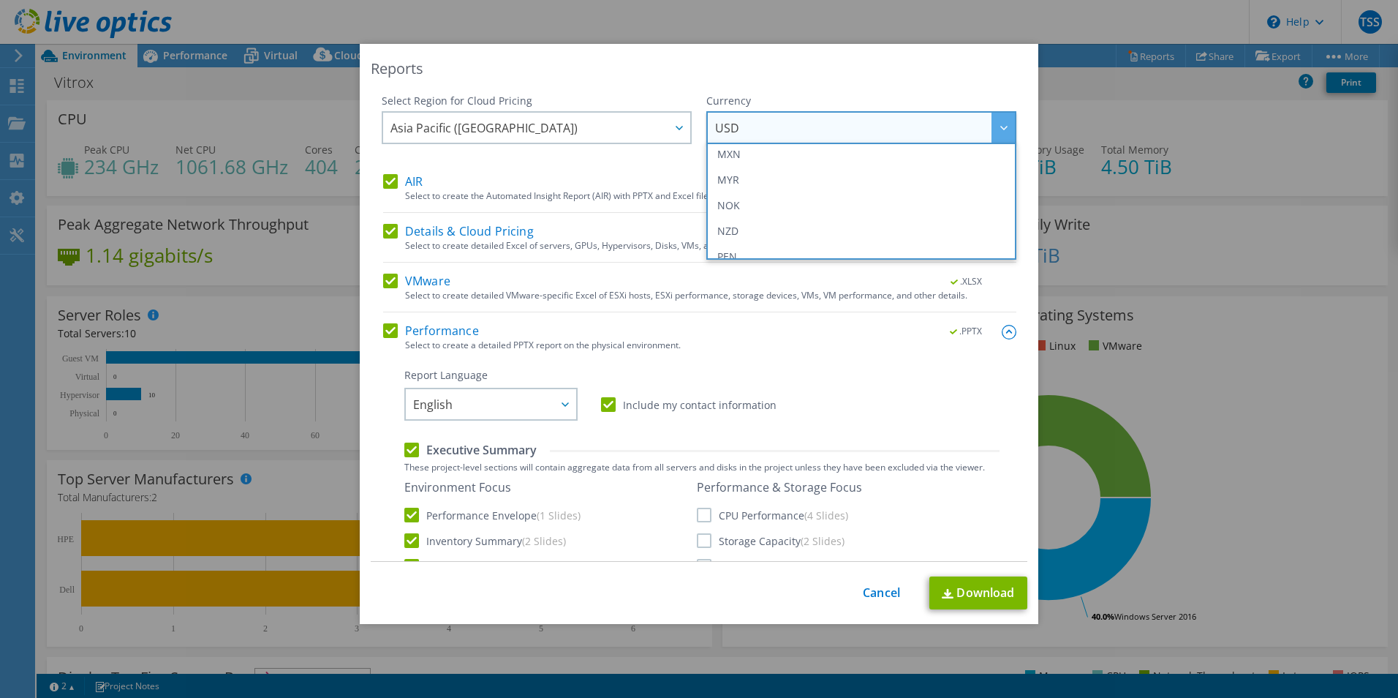
scroll to position [384, 0]
click at [775, 165] on li "MYR" at bounding box center [861, 159] width 303 height 26
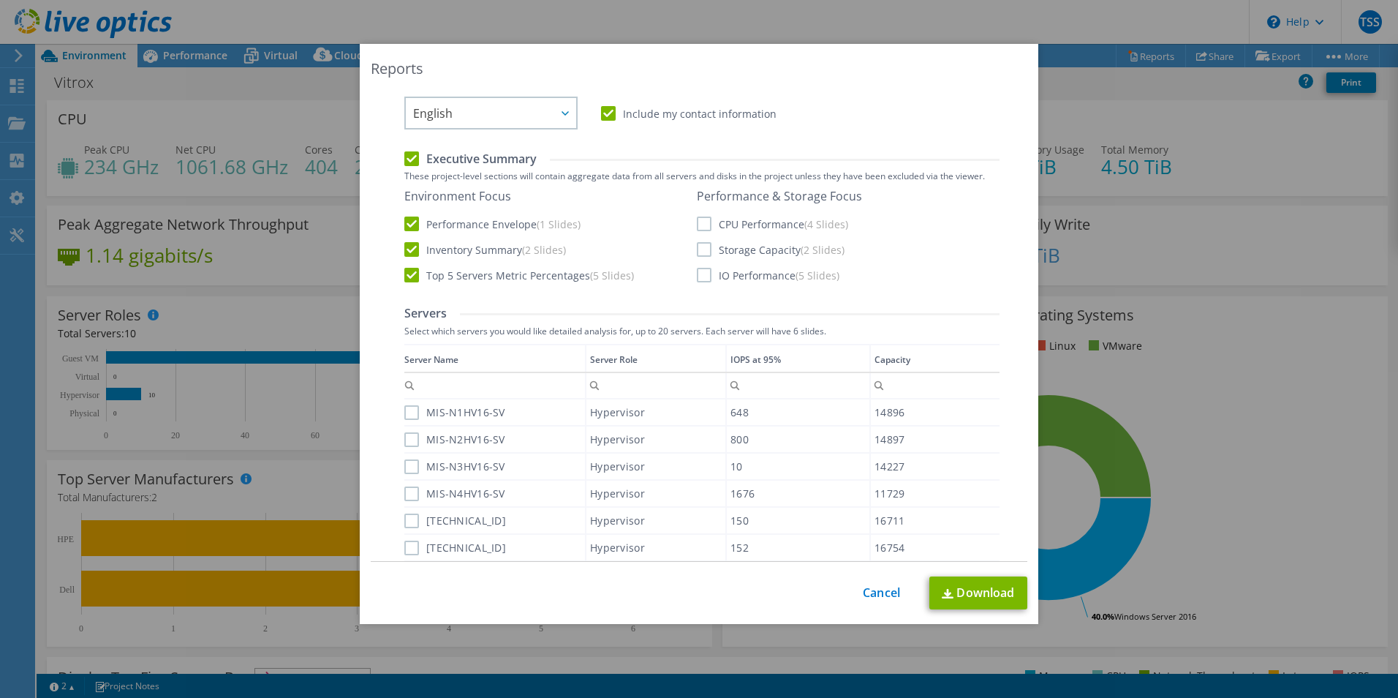
scroll to position [293, 0]
click at [706, 219] on label "CPU Performance (4 Slides)" at bounding box center [772, 222] width 151 height 15
click at [0, 0] on input "CPU Performance (4 Slides)" at bounding box center [0, 0] width 0 height 0
click at [704, 249] on label "Storage Capacity (2 Slides)" at bounding box center [771, 248] width 148 height 15
click at [0, 0] on input "Storage Capacity (2 Slides)" at bounding box center [0, 0] width 0 height 0
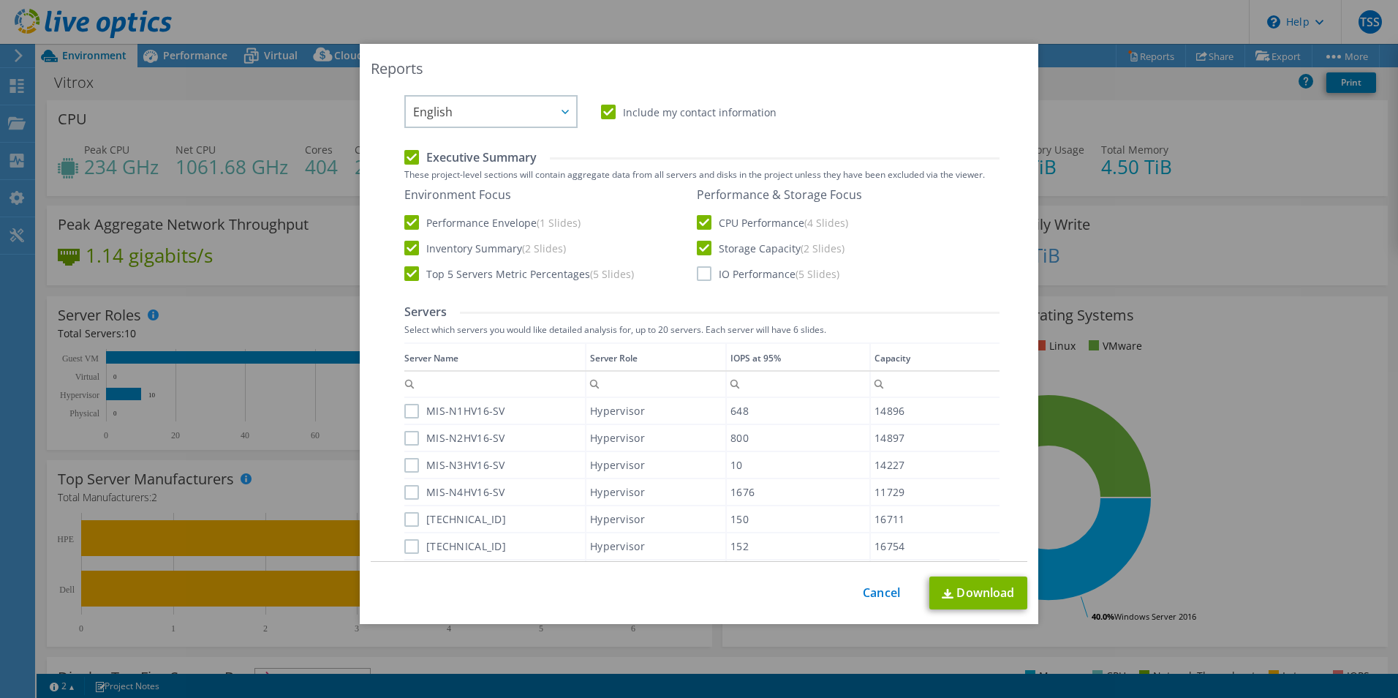
click at [697, 275] on label "IO Performance (5 Slides)" at bounding box center [768, 273] width 143 height 15
click at [0, 0] on input "IO Performance (5 Slides)" at bounding box center [0, 0] width 0 height 0
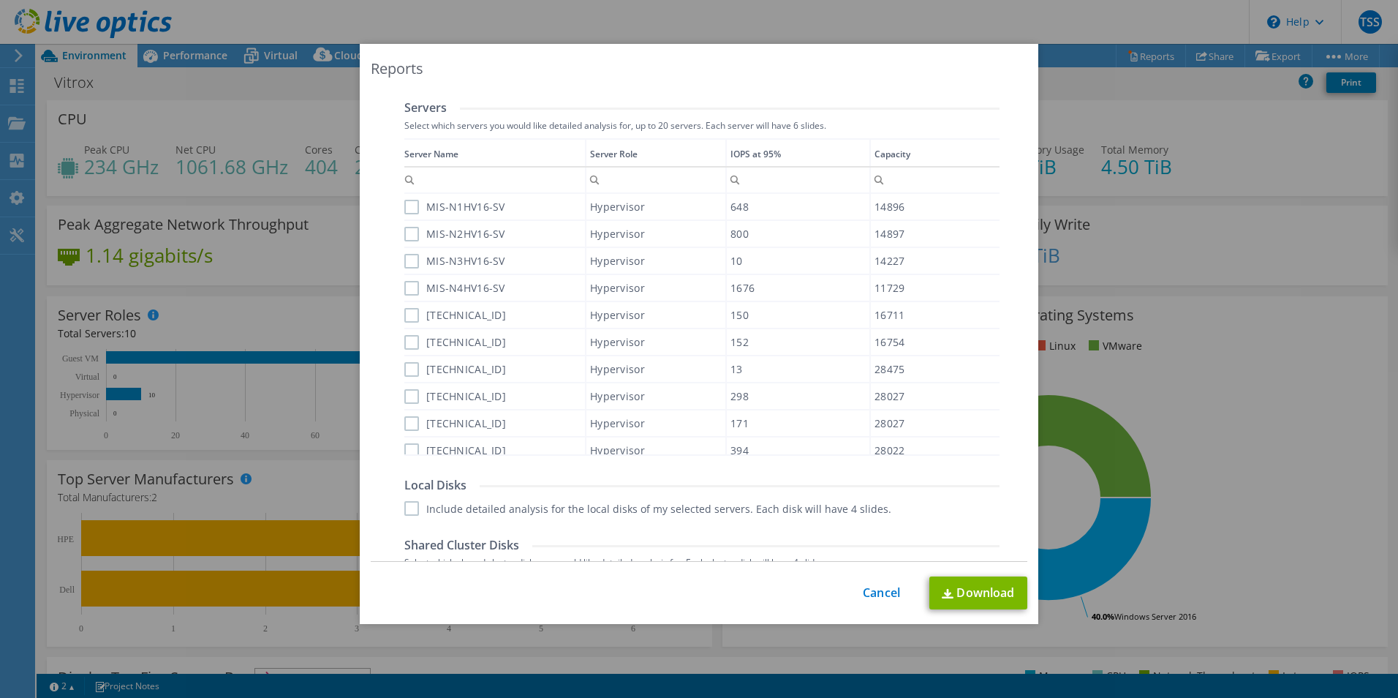
scroll to position [325, 0]
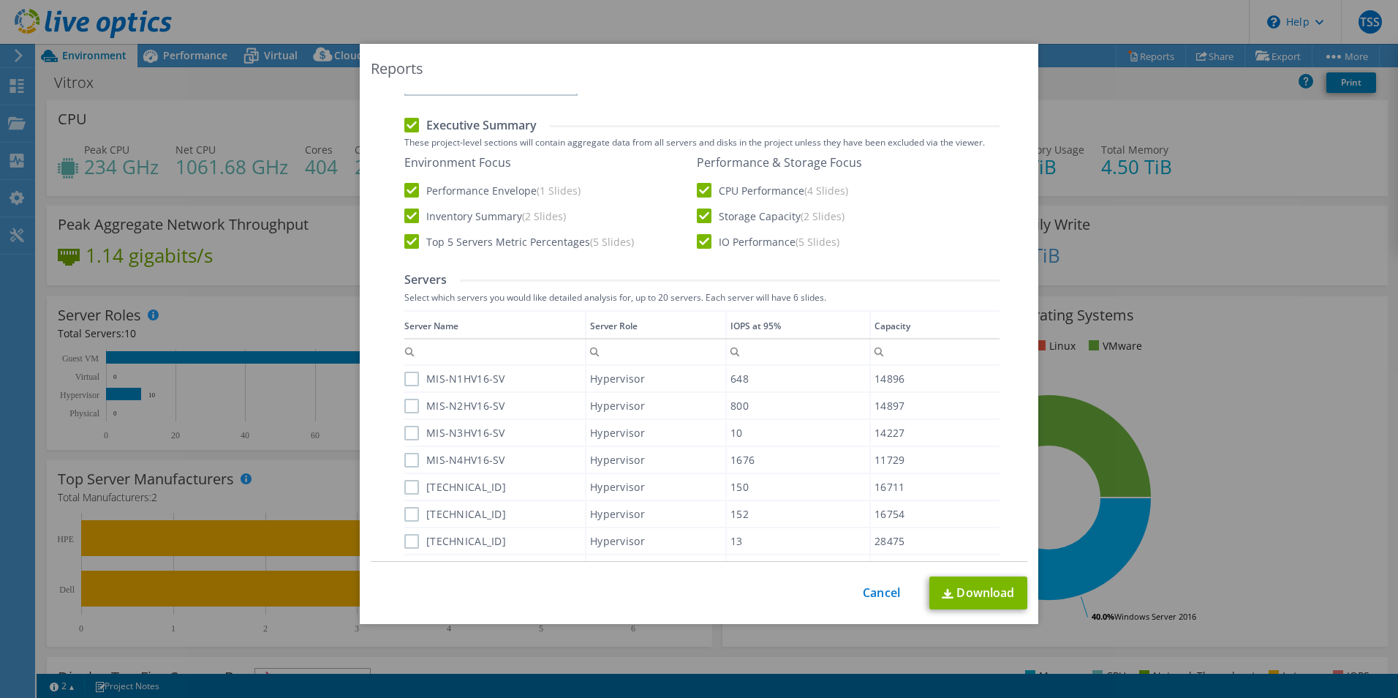
click at [405, 379] on label "MIS-N1HV16-SV" at bounding box center [454, 379] width 101 height 15
click at [0, 0] on input "MIS-N1HV16-SV" at bounding box center [0, 0] width 0 height 0
click at [405, 399] on label "MIS-N2HV16-SV" at bounding box center [454, 406] width 101 height 15
click at [0, 0] on input "MIS-N2HV16-SV" at bounding box center [0, 0] width 0 height 0
click at [412, 427] on label "MIS-N3HV16-SV" at bounding box center [454, 433] width 101 height 15
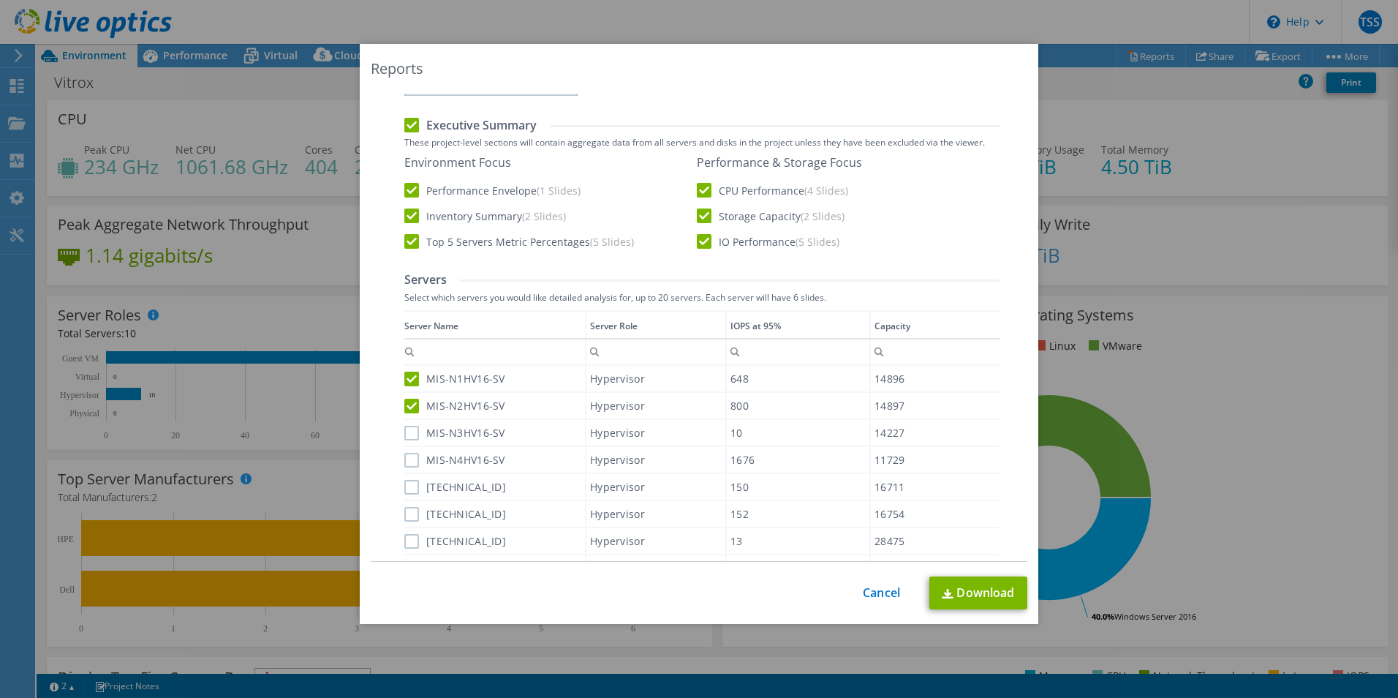
click at [0, 0] on input "MIS-N3HV16-SV" at bounding box center [0, 0] width 0 height 0
click at [405, 461] on label "MIS-N4HV16-SV" at bounding box center [454, 460] width 101 height 15
click at [0, 0] on input "MIS-N4HV16-SV" at bounding box center [0, 0] width 0 height 0
click at [404, 500] on div "Data grid" at bounding box center [405, 463] width 2 height 307
click at [407, 486] on label "10.0.17.184" at bounding box center [455, 487] width 102 height 15
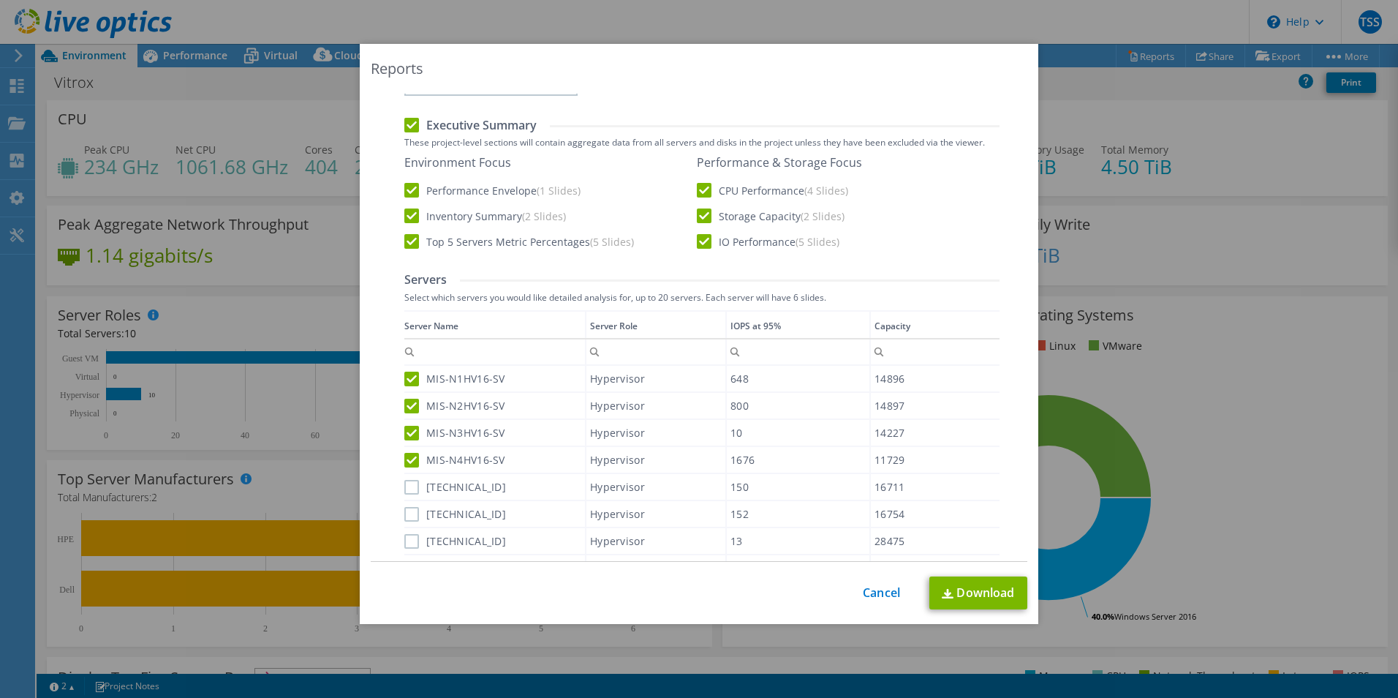
click at [0, 0] on input "10.0.17.184" at bounding box center [0, 0] width 0 height 0
click at [412, 516] on label "10.0.17.185" at bounding box center [455, 514] width 102 height 15
click at [0, 0] on input "10.0.17.185" at bounding box center [0, 0] width 0 height 0
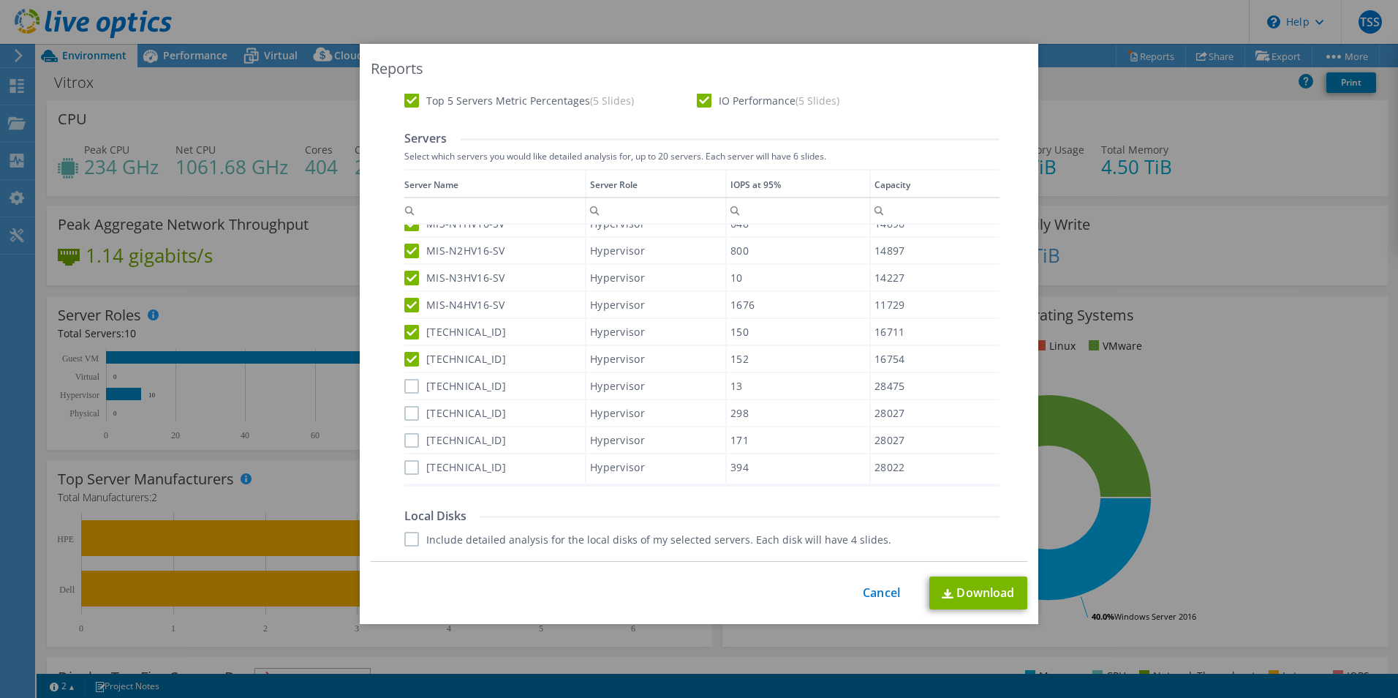
scroll to position [471, 0]
click at [405, 385] on label "10.0.11.199" at bounding box center [455, 381] width 102 height 15
click at [0, 0] on input "10.0.11.199" at bounding box center [0, 0] width 0 height 0
click at [404, 404] on label "10.0.11.196" at bounding box center [455, 408] width 102 height 15
click at [0, 0] on input "10.0.11.196" at bounding box center [0, 0] width 0 height 0
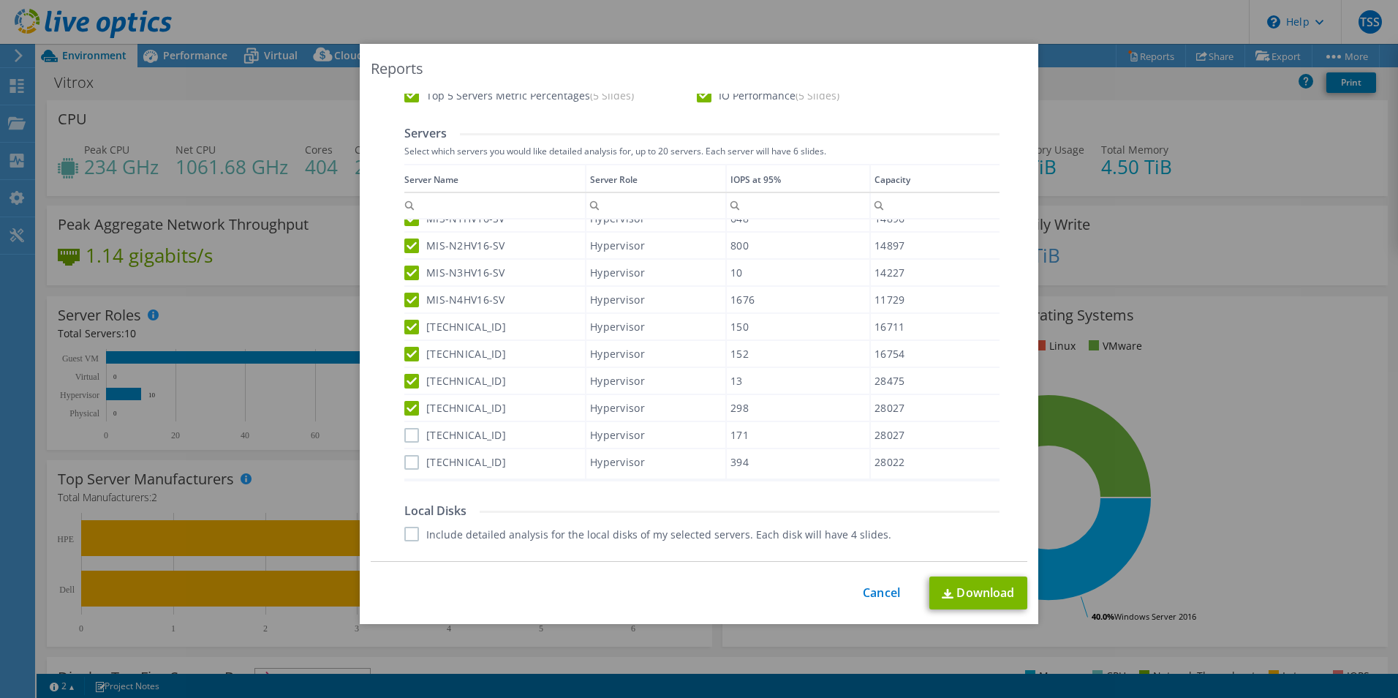
click at [405, 434] on label "10.0.11.197" at bounding box center [455, 435] width 102 height 15
click at [0, 0] on input "10.0.11.197" at bounding box center [0, 0] width 0 height 0
click at [405, 466] on label "10.0.11.195" at bounding box center [455, 462] width 102 height 15
click at [0, 0] on input "10.0.11.195" at bounding box center [0, 0] width 0 height 0
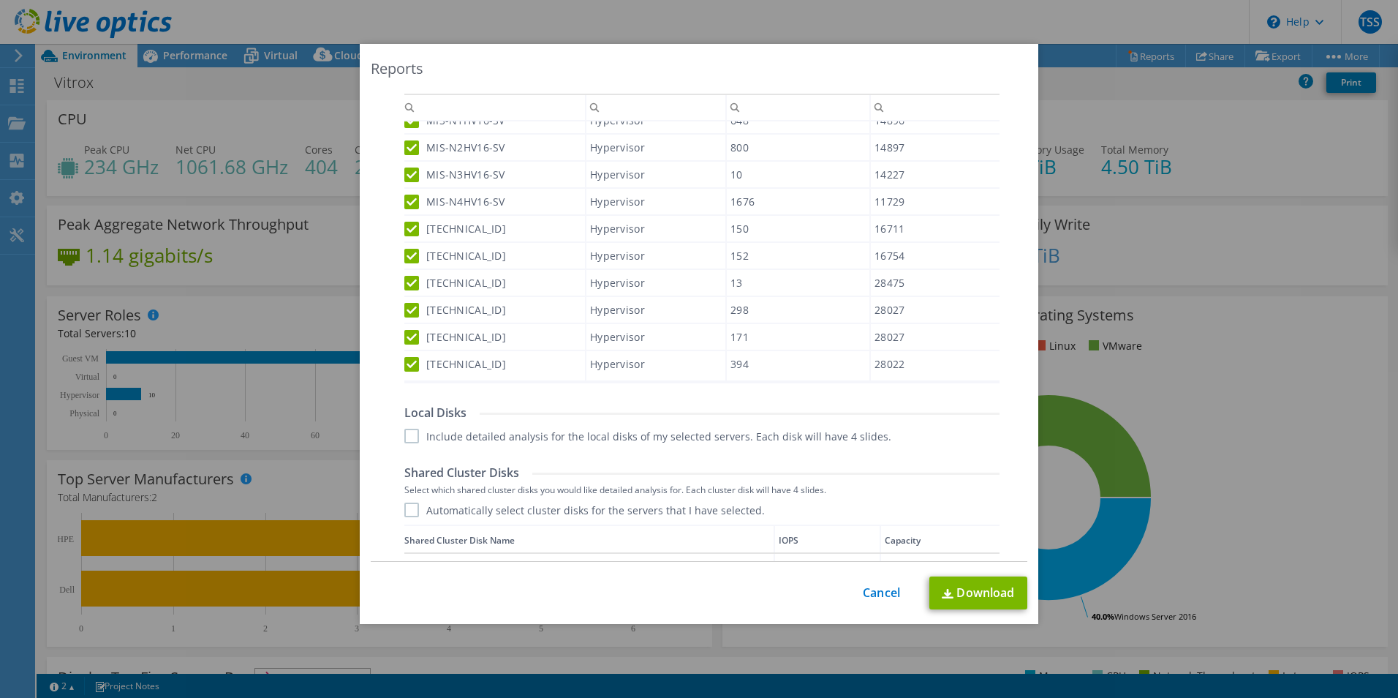
scroll to position [690, 0]
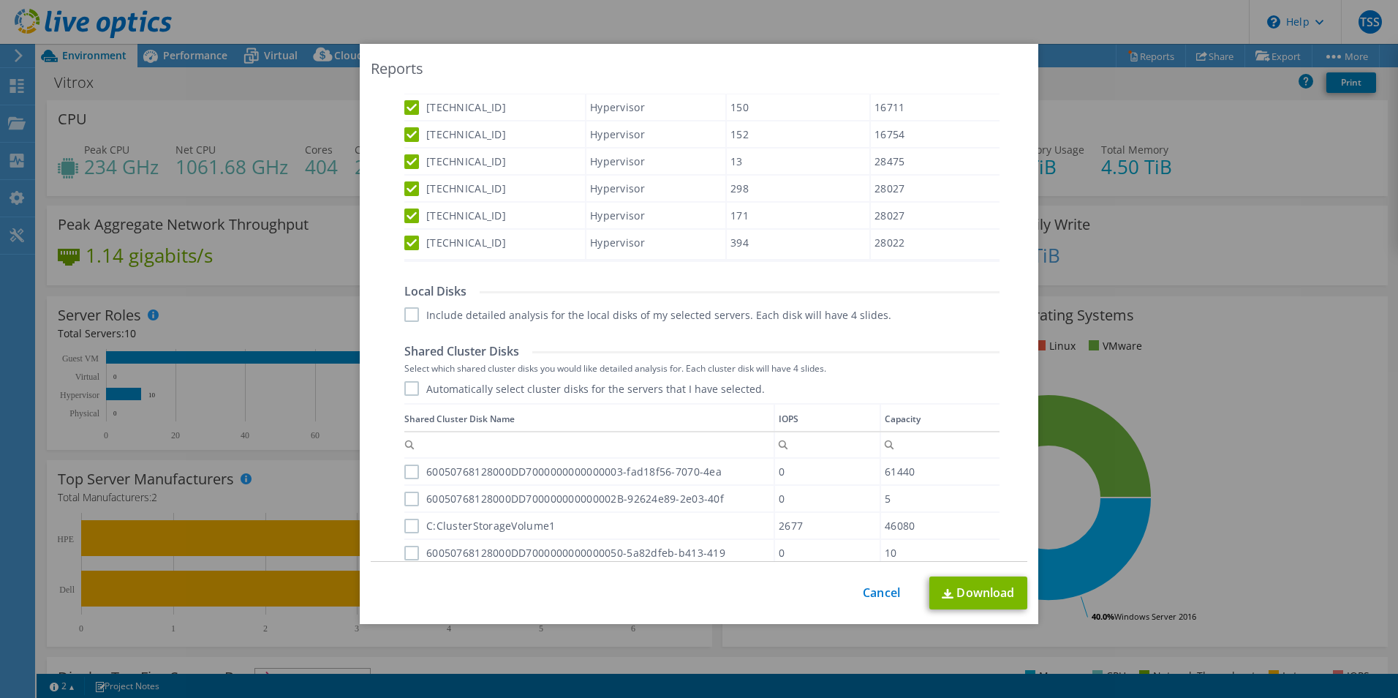
click at [404, 391] on label "Automatically select cluster disks for the servers that I have selected." at bounding box center [584, 388] width 361 height 15
click at [0, 0] on input "Automatically select cluster disks for the servers that I have selected." at bounding box center [0, 0] width 0 height 0
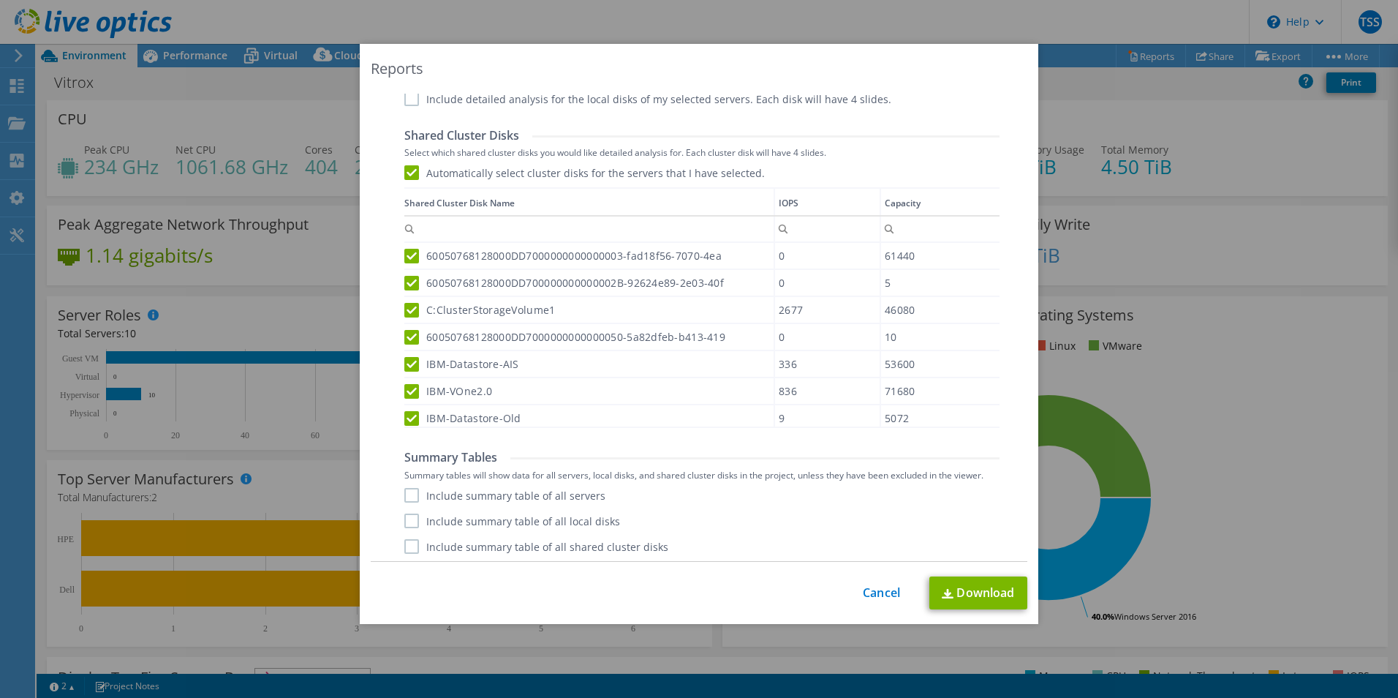
scroll to position [910, 0]
click at [404, 489] on label "Include summary table of all servers" at bounding box center [504, 491] width 201 height 15
click at [0, 0] on input "Include summary table of all servers" at bounding box center [0, 0] width 0 height 0
click at [407, 506] on div "Include summary table of all servers Include summary table of all local disks I…" at bounding box center [701, 517] width 595 height 66
click at [410, 523] on label "Include summary table of all local disks" at bounding box center [512, 517] width 216 height 15
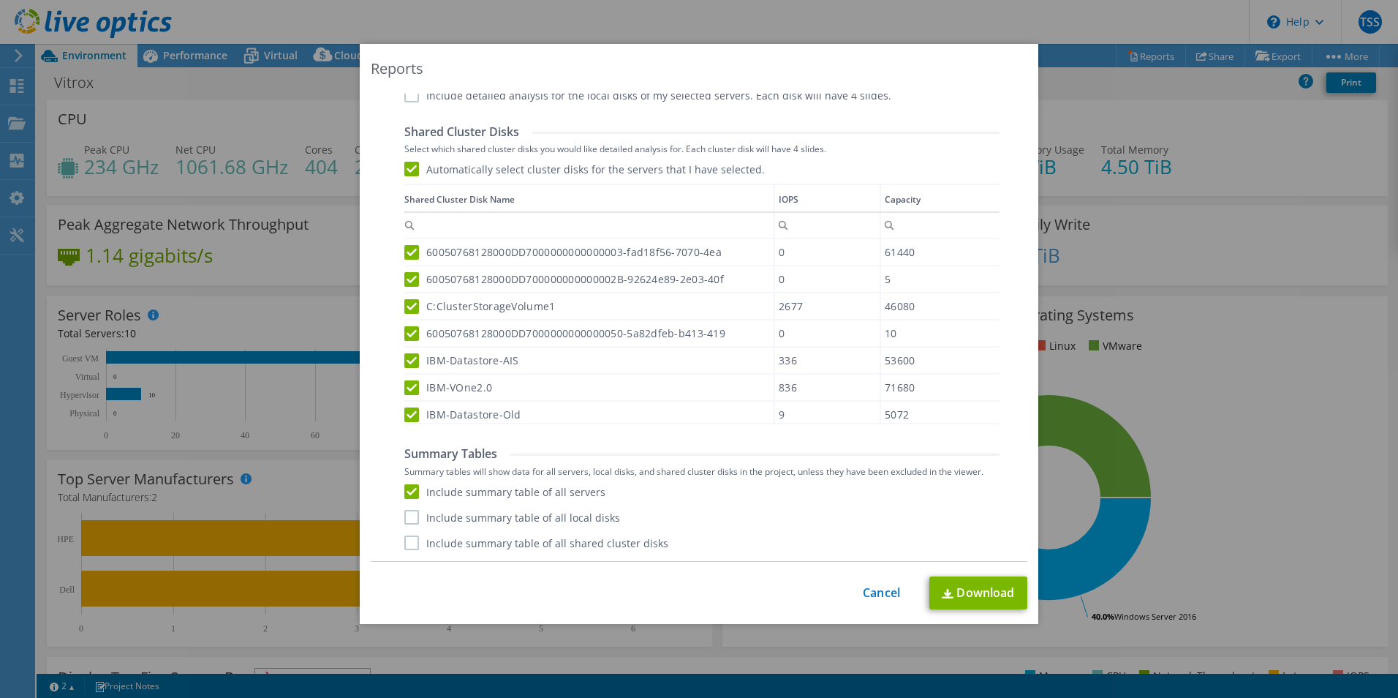
click at [0, 0] on input "Include summary table of all local disks" at bounding box center [0, 0] width 0 height 0
click at [404, 540] on label "Include summary table of all shared cluster disks" at bounding box center [536, 542] width 264 height 15
click at [0, 0] on input "Include summary table of all shared cluster disks" at bounding box center [0, 0] width 0 height 0
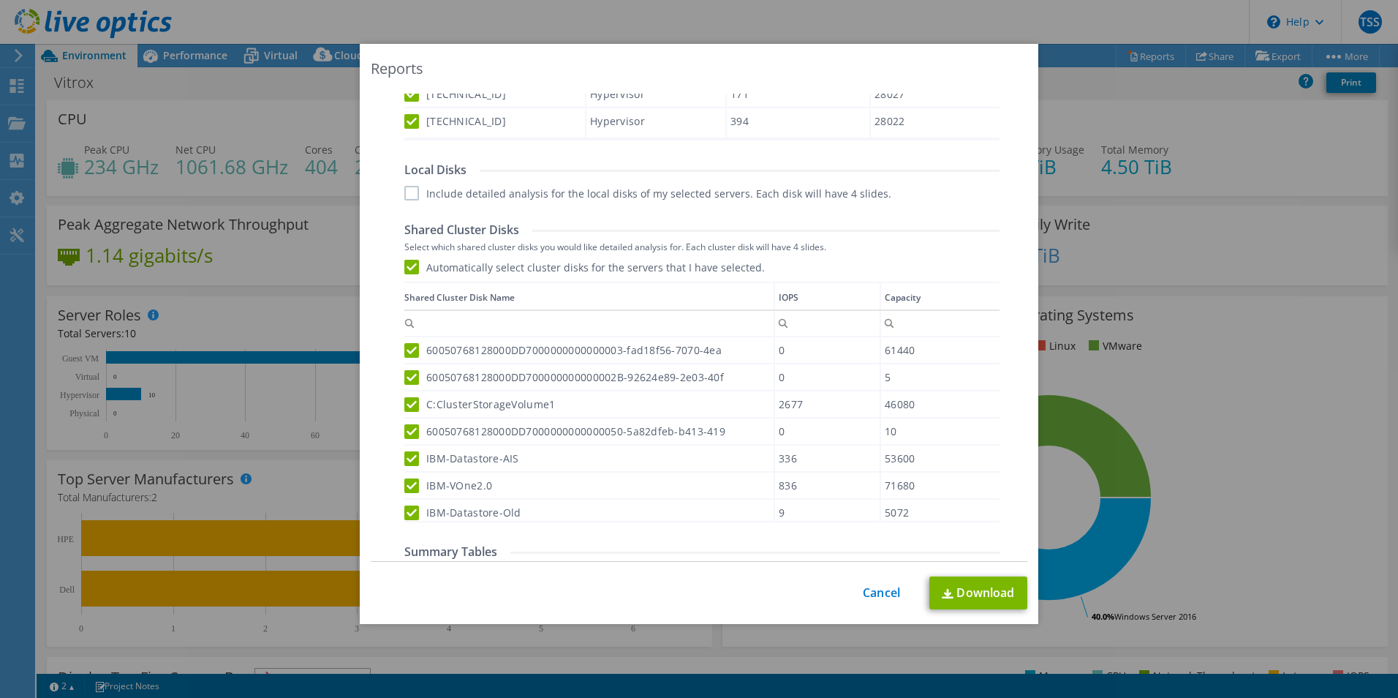
scroll to position [690, 0]
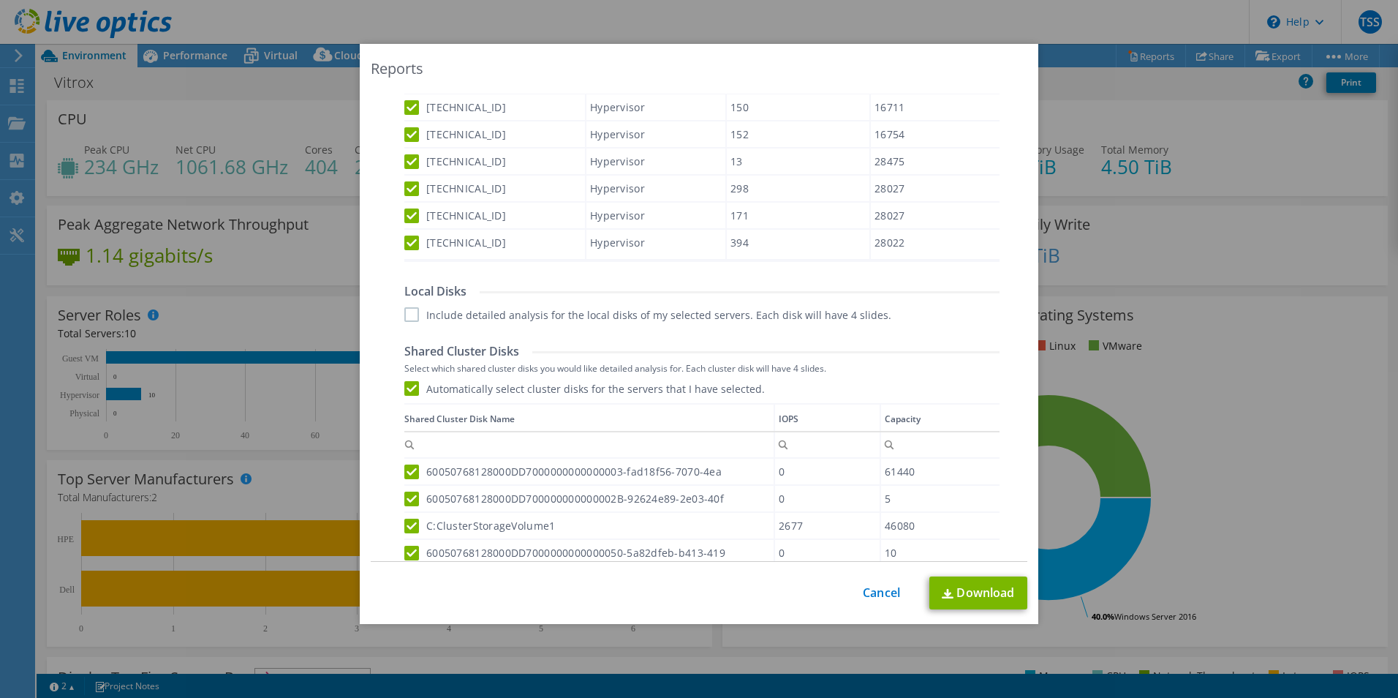
click at [414, 315] on label "Include detailed analysis for the local disks of my selected servers. Each disk…" at bounding box center [647, 314] width 487 height 15
click at [0, 0] on input "Include detailed analysis for the local disks of my selected servers. Each disk…" at bounding box center [0, 0] width 0 height 0
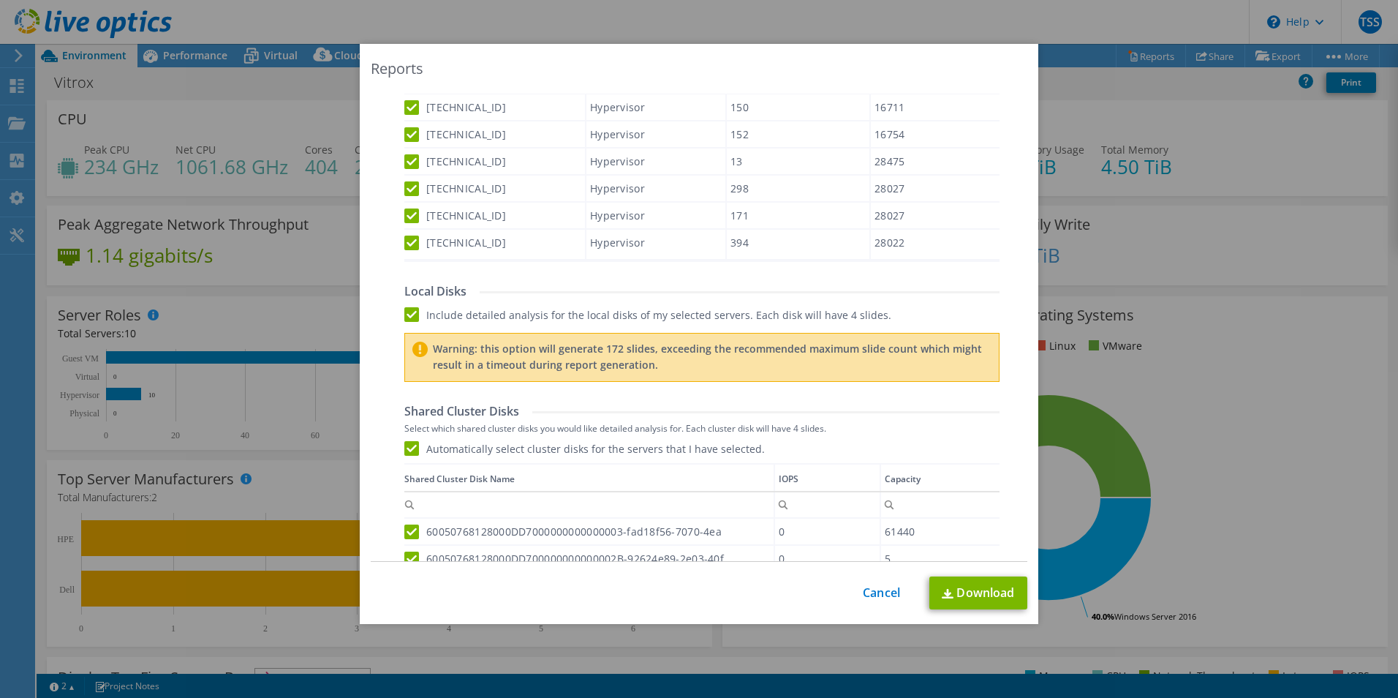
click at [404, 315] on label "Include detailed analysis for the local disks of my selected servers. Each disk…" at bounding box center [647, 314] width 487 height 15
click at [0, 0] on input "Include detailed analysis for the local disks of my selected servers. Each disk…" at bounding box center [0, 0] width 0 height 0
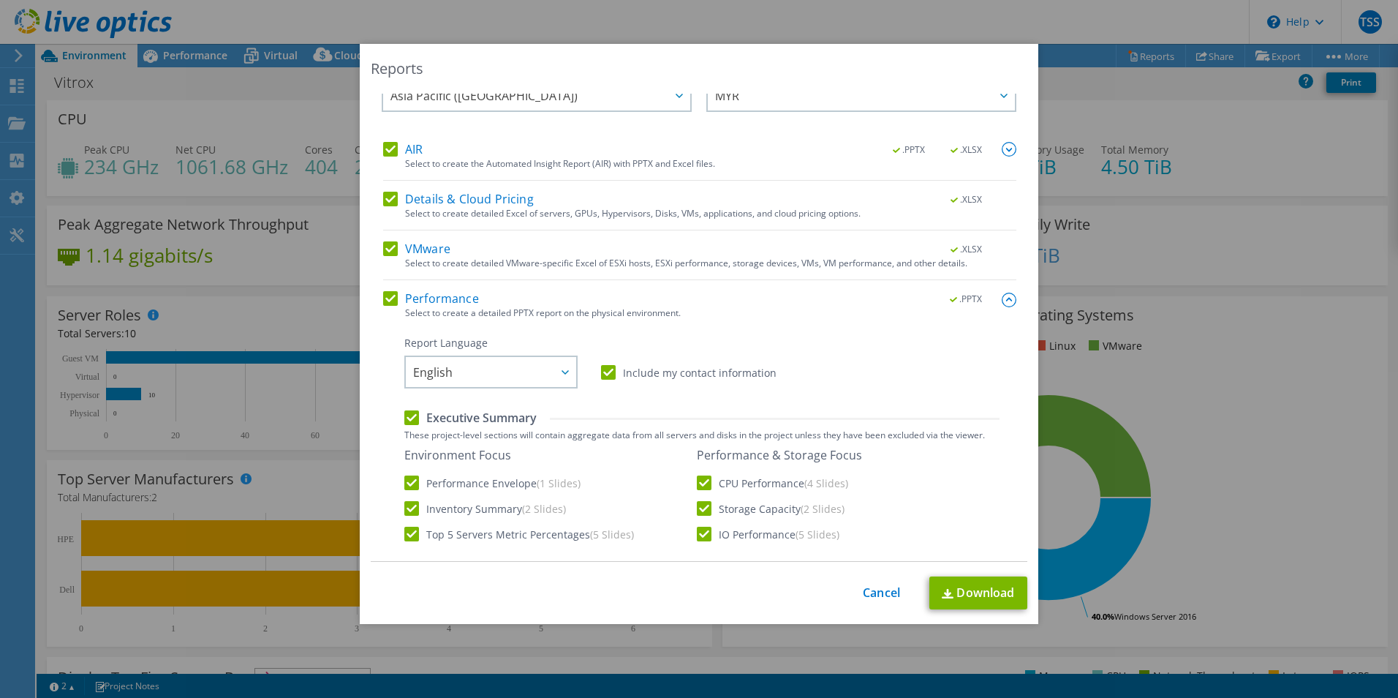
scroll to position [0, 0]
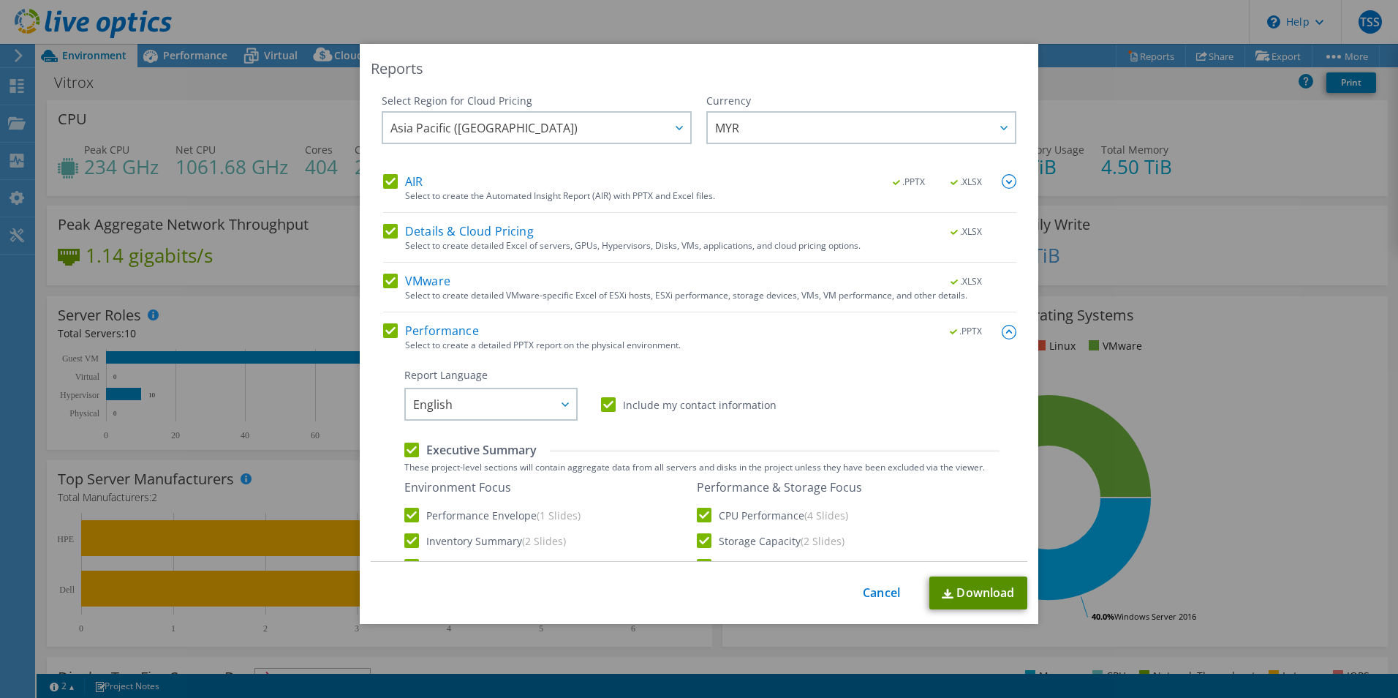
click at [960, 593] on link "Download" at bounding box center [979, 592] width 98 height 33
